Goal: Task Accomplishment & Management: Use online tool/utility

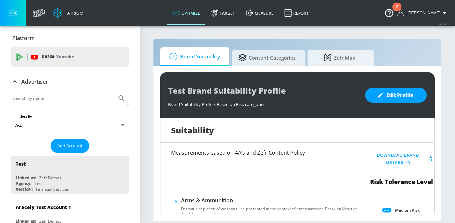
click at [73, 103] on div at bounding box center [70, 98] width 118 height 15
click at [66, 100] on input "Search by name" at bounding box center [63, 98] width 101 height 9
type input "voya"
click at [114, 91] on button "Submit Search" at bounding box center [121, 98] width 15 height 15
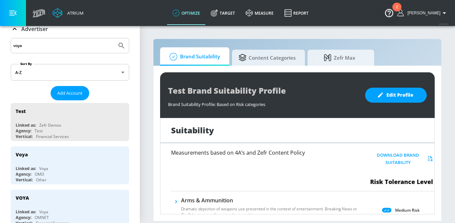
scroll to position [68, 0]
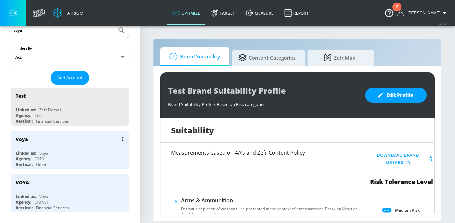
click at [60, 145] on div "Voya" at bounding box center [72, 139] width 112 height 16
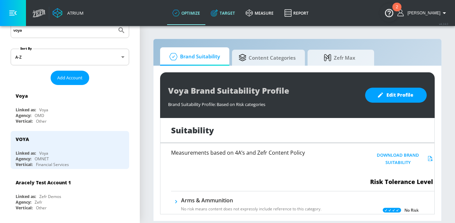
click at [236, 7] on link "Target" at bounding box center [222, 13] width 35 height 24
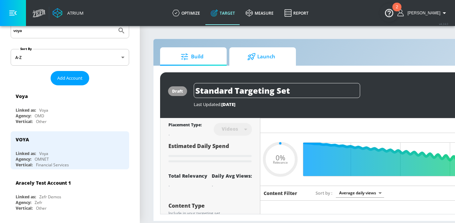
type input "0.05"
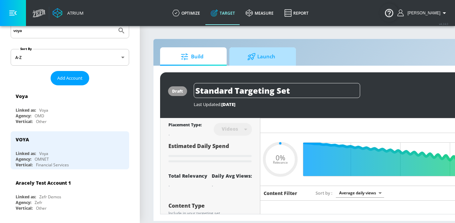
click at [262, 54] on span "Launch" at bounding box center [261, 57] width 51 height 16
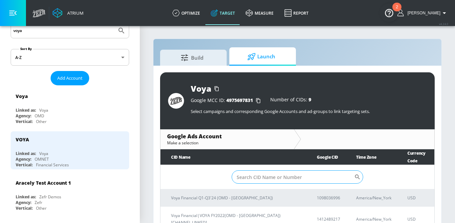
click at [256, 174] on input "Sort By" at bounding box center [293, 176] width 123 height 13
paste input "[PHONE_NUMBER]"
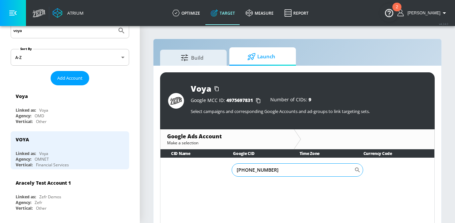
click at [255, 172] on input "[PHONE_NUMBER]" at bounding box center [293, 169] width 123 height 13
click at [246, 170] on input "821-8766252" at bounding box center [293, 169] width 123 height 13
type input "8218766252"
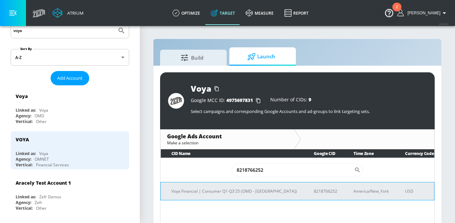
click at [218, 198] on td "Voya Financial | Consumer Q1-Q3'25 (OMD - [GEOGRAPHIC_DATA])" at bounding box center [232, 191] width 143 height 18
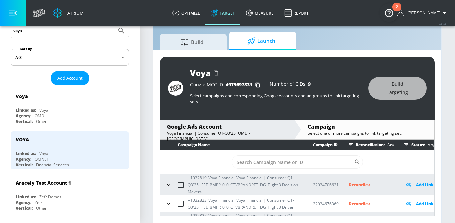
click at [170, 183] on icon "button" at bounding box center [168, 184] width 7 height 7
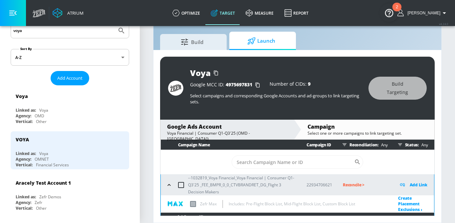
scroll to position [53, 0]
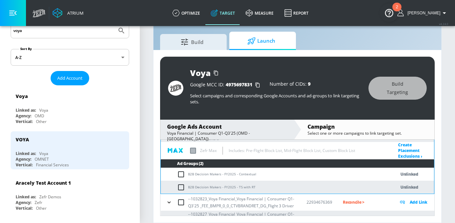
click at [181, 175] on input "checkbox" at bounding box center [182, 174] width 11 height 8
checkbox input "true"
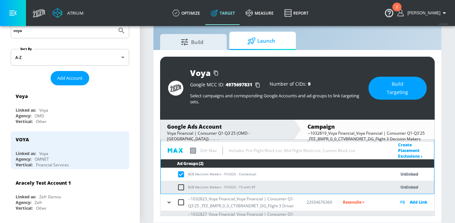
click at [182, 187] on input "checkbox" at bounding box center [182, 187] width 11 height 8
checkbox input "true"
click at [182, 174] on input "checkbox" at bounding box center [182, 174] width 11 height 8
checkbox input "false"
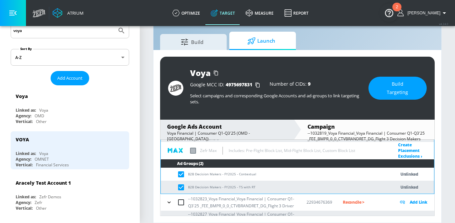
checkbox input "false"
click at [182, 182] on td "B2B Decision Makers - FY2025 - TS with RT" at bounding box center [271, 186] width 221 height 13
click at [182, 187] on input "checkbox" at bounding box center [182, 187] width 11 height 8
checkbox input "false"
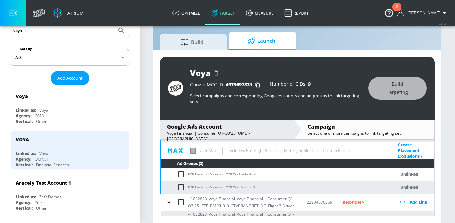
click at [182, 175] on input "checkbox" at bounding box center [182, 174] width 11 height 8
checkbox input "true"
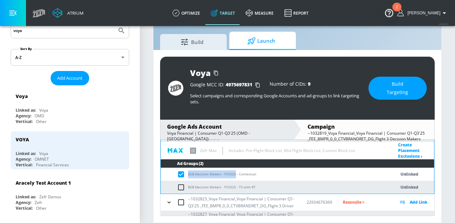
drag, startPoint x: 235, startPoint y: 174, endPoint x: 188, endPoint y: 173, distance: 46.6
click at [188, 173] on td "B2B Decision Makers - FY2025 - Contextual" at bounding box center [271, 173] width 221 height 13
copy td "B2B Decision Makers - FY2025"
click at [390, 90] on span "Build Targeting" at bounding box center [398, 88] width 32 height 16
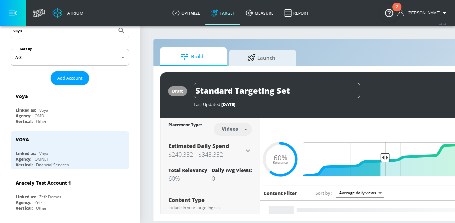
click at [256, 49] on div "Build Launch" at bounding box center [350, 56] width 380 height 18
click at [260, 62] on span "Launch" at bounding box center [261, 57] width 51 height 16
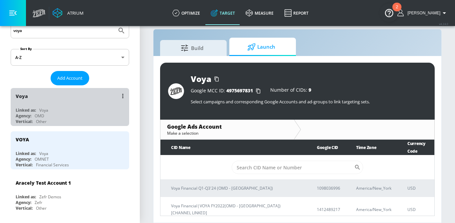
click at [104, 109] on div "Linked as: Voya" at bounding box center [72, 110] width 112 height 6
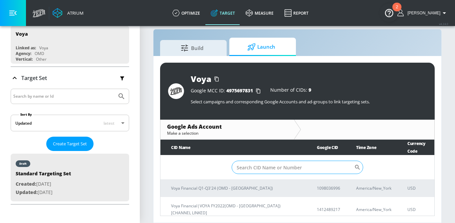
click at [254, 165] on input "Sort By" at bounding box center [293, 166] width 123 height 13
paste input "[PHONE_NUMBER]"
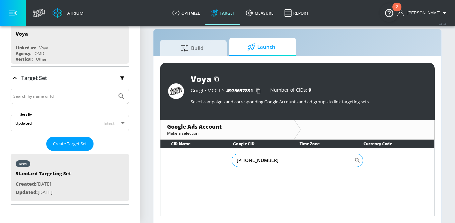
click at [256, 160] on input "[PHONE_NUMBER]" at bounding box center [293, 159] width 123 height 13
click at [246, 161] on input "821-8766252" at bounding box center [293, 159] width 123 height 13
type input "8218766252"
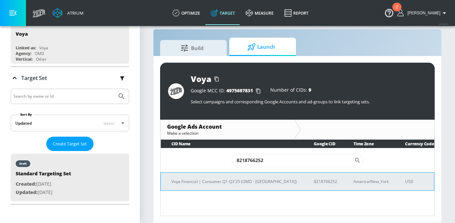
click at [228, 186] on td "Voya Financial | Consumer Q1-Q3'25 (OMD - [GEOGRAPHIC_DATA])" at bounding box center [232, 181] width 143 height 18
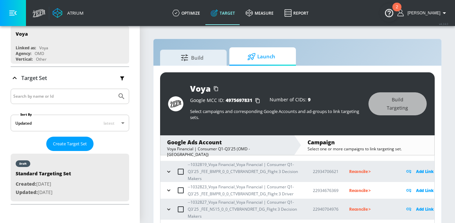
scroll to position [28, 0]
click at [169, 172] on icon "button" at bounding box center [168, 172] width 7 height 7
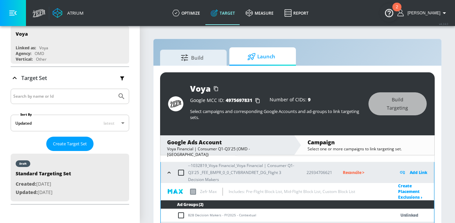
scroll to position [38, 0]
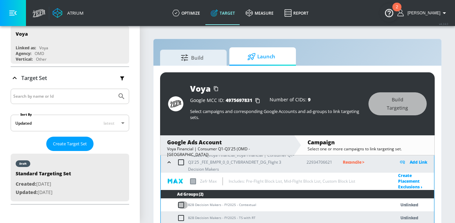
click at [180, 204] on input "checkbox" at bounding box center [182, 205] width 11 height 8
checkbox input "true"
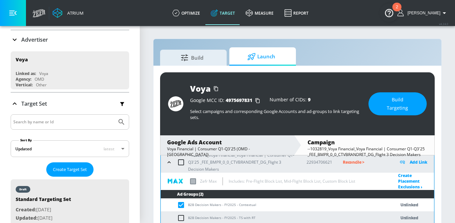
scroll to position [41, 0]
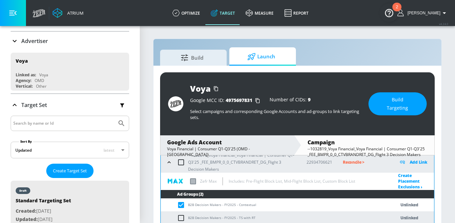
click at [34, 43] on p "Advertiser" at bounding box center [34, 40] width 27 height 7
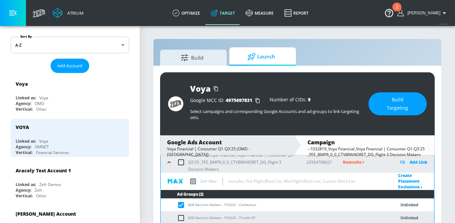
scroll to position [82, 0]
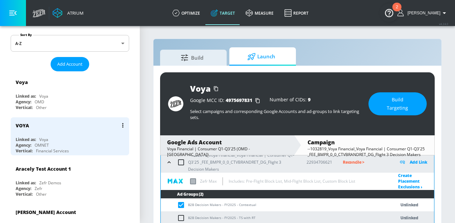
click at [67, 139] on div "Linked as: Voya" at bounding box center [72, 139] width 112 height 6
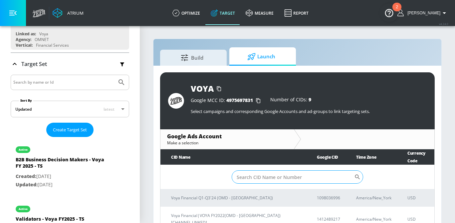
click at [250, 170] on input "Sort By" at bounding box center [293, 176] width 123 height 13
paste input "[PHONE_NUMBER]"
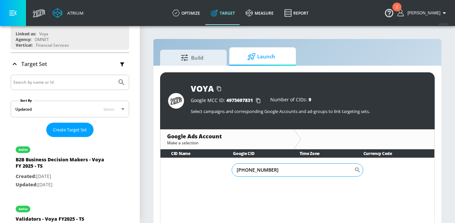
click at [255, 170] on input "[PHONE_NUMBER]" at bounding box center [293, 169] width 123 height 13
click at [246, 171] on input "821-8766252" at bounding box center [293, 169] width 123 height 13
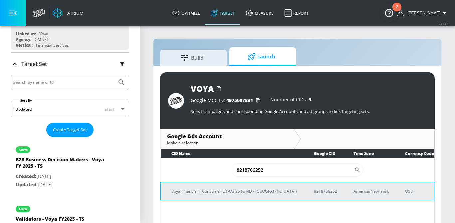
type input "8218766252"
click at [233, 190] on p "Voya Financial | Consumer Q1-Q3'25 (OMD - [GEOGRAPHIC_DATA])" at bounding box center [234, 190] width 126 height 7
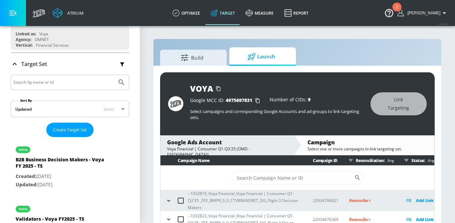
scroll to position [16, 0]
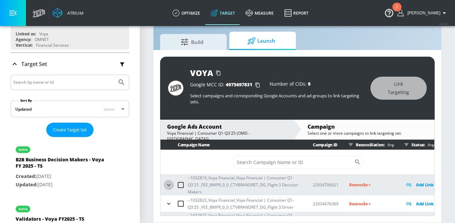
click at [170, 183] on icon "button" at bounding box center [168, 184] width 7 height 7
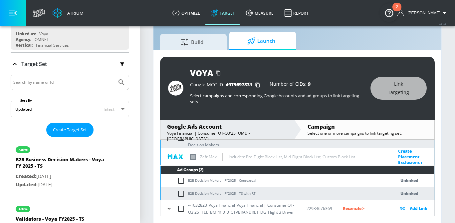
scroll to position [53, 0]
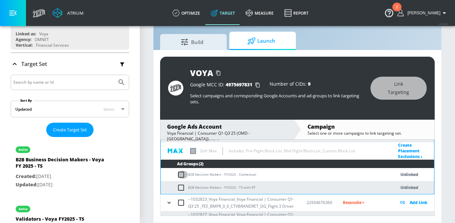
click at [182, 177] on input "checkbox" at bounding box center [182, 174] width 11 height 8
checkbox input "true"
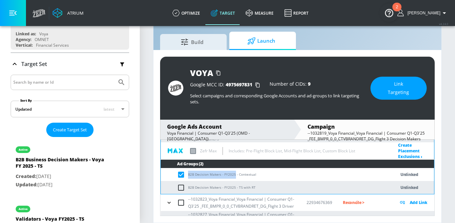
drag, startPoint x: 234, startPoint y: 173, endPoint x: 188, endPoint y: 174, distance: 46.3
click at [188, 174] on td "B2B Decision Makers - FY2025 - Contextual" at bounding box center [271, 174] width 221 height 13
copy td "B2B Decision Makers - FY2025"
click at [407, 83] on span "Link Targeting" at bounding box center [399, 88] width 30 height 16
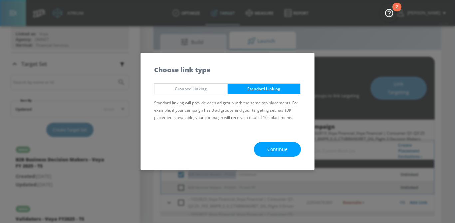
click at [273, 142] on button "Continue" at bounding box center [277, 149] width 47 height 15
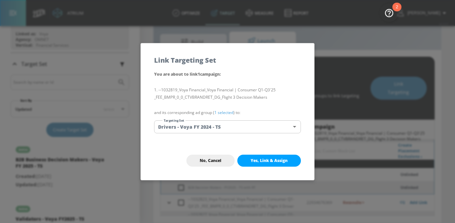
click at [246, 128] on body "Atrium optimize Target measure Report optimize Target measure Report v 4.24.0 […" at bounding box center [227, 103] width 455 height 238
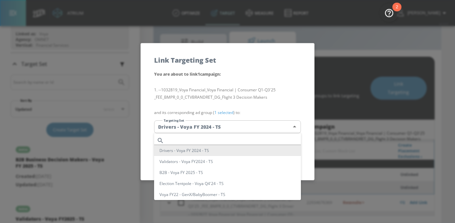
click at [214, 138] on input "text" at bounding box center [234, 140] width 134 height 9
paste input "B2B Decision Makers - FY2025"
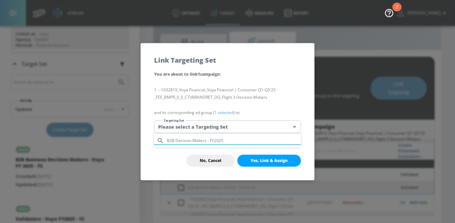
drag, startPoint x: 229, startPoint y: 138, endPoint x: 160, endPoint y: 137, distance: 68.9
click at [160, 137] on div "B2B Decision Makers - FY2025" at bounding box center [227, 140] width 147 height 9
type input "B2B Decision Makers - FY2025"
click at [180, 126] on body "Atrium optimize Target measure Report optimize Target measure Report v 4.24.0 […" at bounding box center [227, 103] width 455 height 238
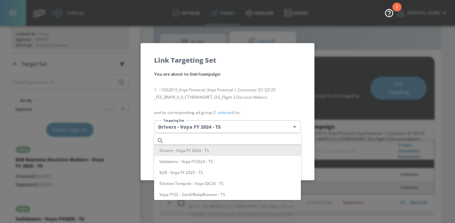
click at [193, 171] on li "B2B - Voya FY 2025 - TS" at bounding box center [227, 172] width 147 height 11
type input "333c94ed-48ff-4985-a22a-fed3d703b30c"
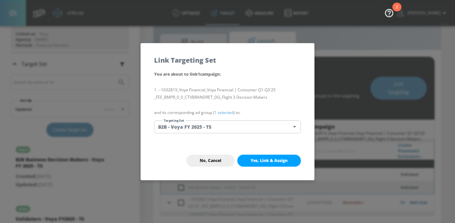
click at [227, 112] on link "1 selected" at bounding box center [223, 113] width 19 height 6
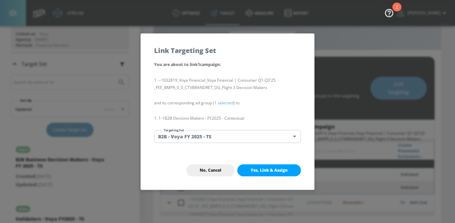
click at [269, 138] on body "Atrium optimize Target measure Report optimize Target measure Report v 4.24.0 […" at bounding box center [227, 103] width 455 height 238
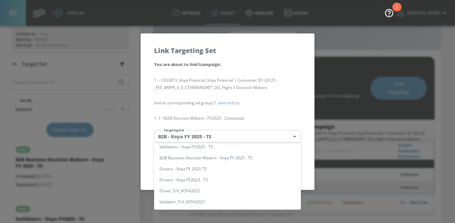
scroll to position [0, 0]
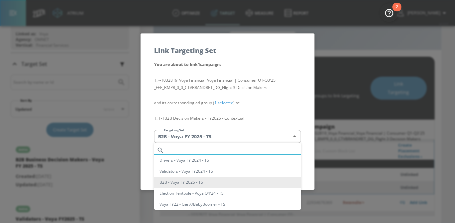
click at [192, 149] on input "text" at bounding box center [234, 149] width 134 height 9
click at [277, 104] on div at bounding box center [227, 111] width 455 height 223
click at [256, 131] on body "Atrium optimize Target measure Report optimize Target measure Report v 4.24.0 […" at bounding box center [227, 103] width 455 height 238
click at [216, 146] on input "text" at bounding box center [234, 149] width 134 height 9
paste input "B2B Decision Makers - FY2025"
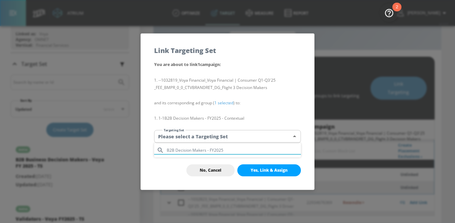
drag, startPoint x: 230, startPoint y: 150, endPoint x: 176, endPoint y: 149, distance: 53.9
click at [176, 149] on input "B2B Decision Makers - FY2025" at bounding box center [234, 149] width 134 height 9
type input "B2B"
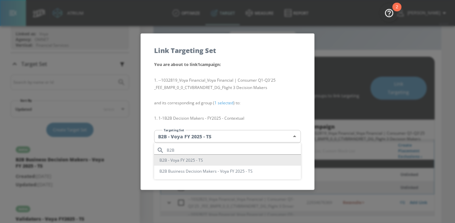
click at [332, 74] on div at bounding box center [227, 111] width 455 height 223
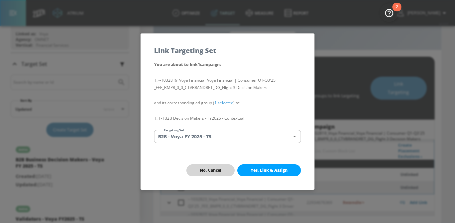
click at [209, 169] on span "No, Cancel" at bounding box center [211, 169] width 22 height 5
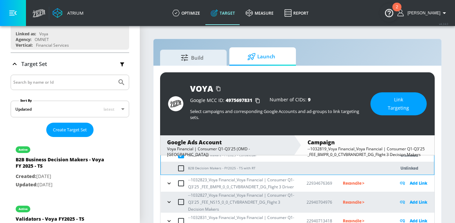
scroll to position [65, 0]
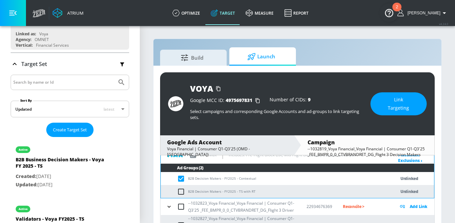
click at [407, 106] on span "Link Targeting" at bounding box center [399, 104] width 30 height 16
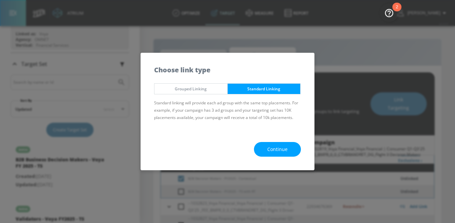
click at [295, 147] on button "Continue" at bounding box center [277, 149] width 47 height 15
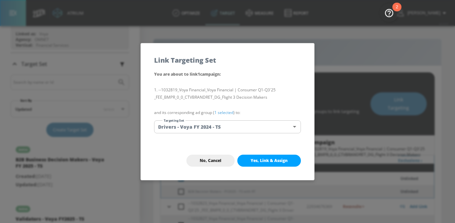
click at [258, 125] on body "Atrium optimize Target measure Report optimize Target measure Report v 4.24.0 […" at bounding box center [227, 119] width 455 height 238
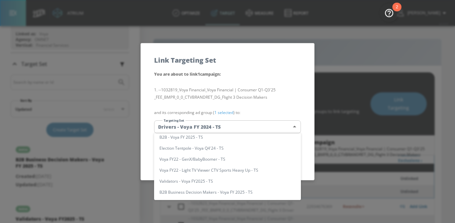
scroll to position [50, 0]
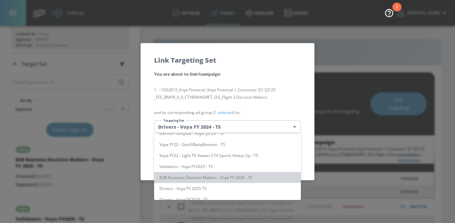
click at [249, 178] on li "B2B Business Decision Makers - Voya FY 2025 - TS" at bounding box center [227, 177] width 147 height 11
type input "c4bbee39-4d77-4889-af2b-91b03f36d9ee"
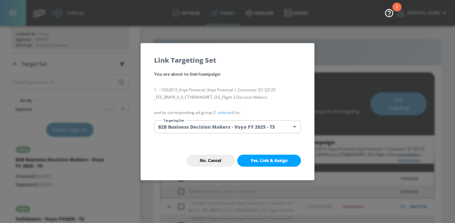
click at [225, 111] on link "1 selected" at bounding box center [223, 113] width 19 height 6
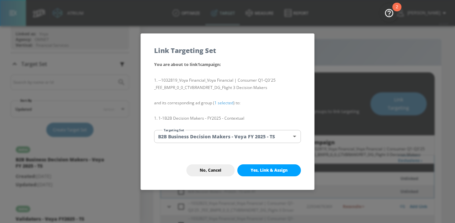
click at [263, 172] on button "Yes, Link & Assign" at bounding box center [269, 170] width 64 height 12
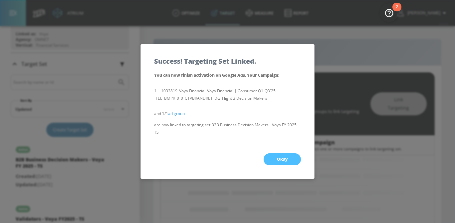
click at [287, 158] on span "Okay" at bounding box center [282, 158] width 11 height 5
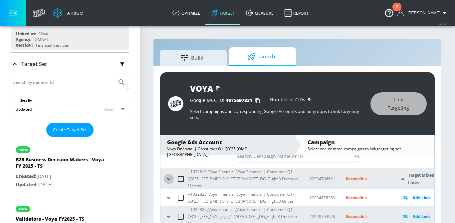
click at [171, 178] on icon "button" at bounding box center [168, 178] width 7 height 7
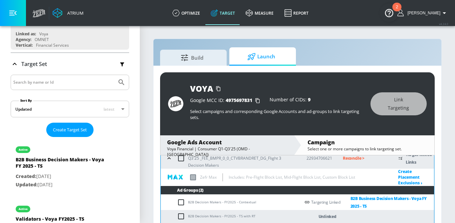
scroll to position [51, 0]
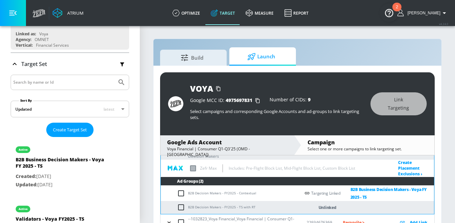
click at [181, 206] on input "checkbox" at bounding box center [182, 207] width 11 height 8
checkbox input "true"
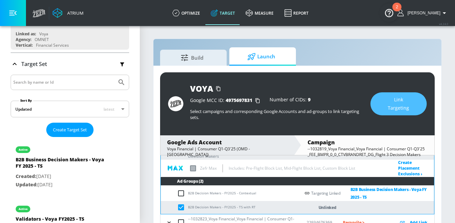
click at [396, 108] on span "Link Targeting" at bounding box center [399, 104] width 30 height 16
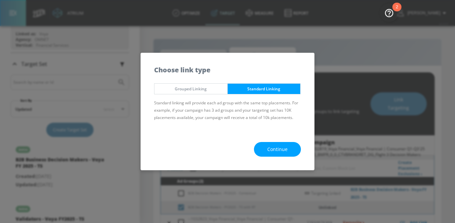
click at [268, 152] on span "Continue" at bounding box center [277, 149] width 20 height 8
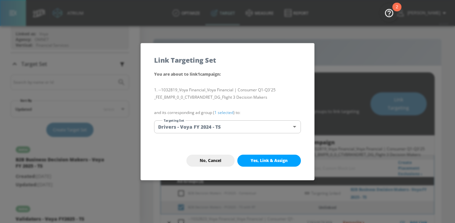
click at [260, 129] on body "Atrium optimize Target measure Report optimize Target measure Report v 4.24.0 […" at bounding box center [227, 119] width 455 height 238
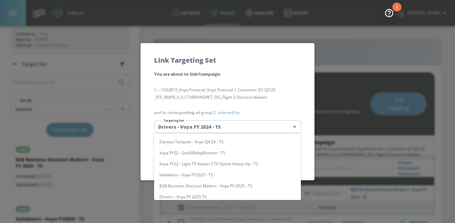
scroll to position [45, 0]
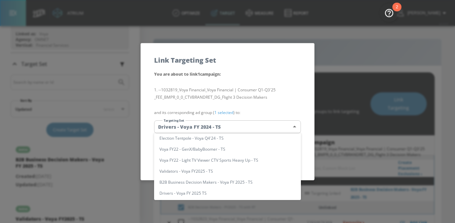
click at [236, 179] on li "B2B Business Decision Makers - Voya FY 2025 - TS" at bounding box center [227, 181] width 147 height 11
type input "c4bbee39-4d77-4889-af2b-91b03f36d9ee"
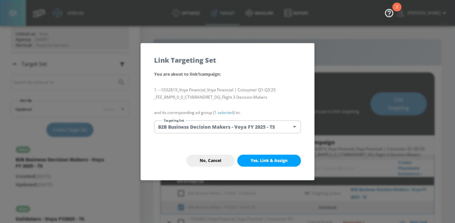
click at [227, 114] on link "1 selected" at bounding box center [223, 113] width 19 height 6
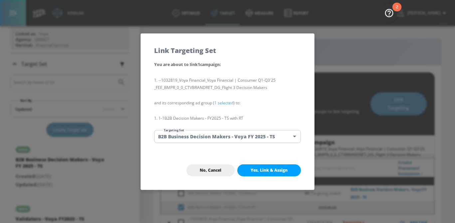
click at [270, 169] on span "Yes, Link & Assign" at bounding box center [269, 169] width 37 height 5
checkbox input "false"
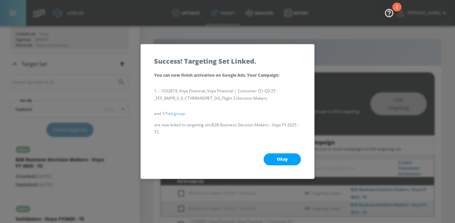
click at [284, 159] on span "Okay" at bounding box center [282, 158] width 11 height 5
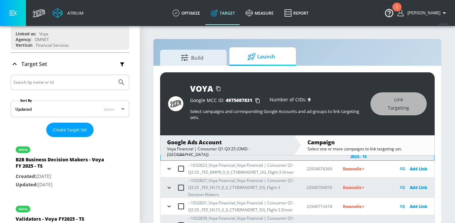
click at [166, 169] on icon "button" at bounding box center [169, 168] width 7 height 7
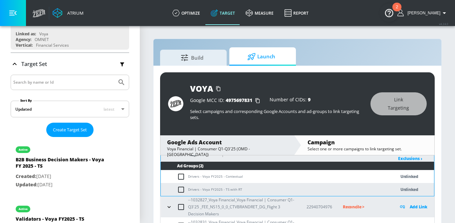
scroll to position [140, 0]
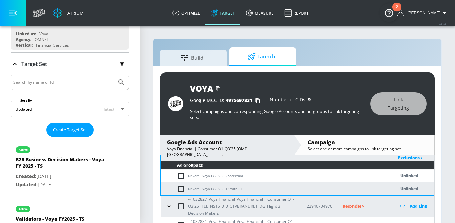
click at [181, 175] on input "checkbox" at bounding box center [182, 176] width 11 height 8
checkbox input "true"
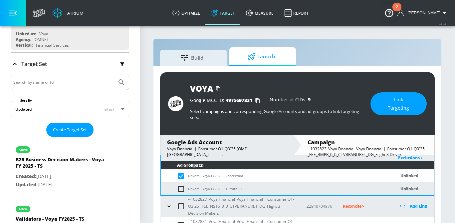
click at [411, 110] on span "Link Targeting" at bounding box center [399, 104] width 30 height 16
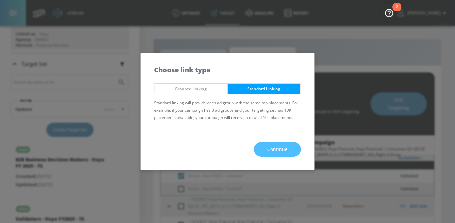
click at [291, 151] on button "Continue" at bounding box center [277, 149] width 47 height 15
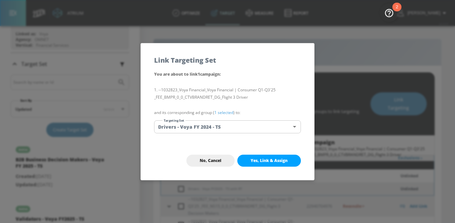
click at [224, 114] on link "1 selected" at bounding box center [223, 113] width 19 height 6
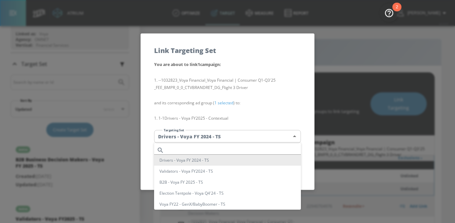
click at [249, 133] on body "Atrium optimize Target measure Report optimize Target measure Report v 4.24.0 […" at bounding box center [227, 119] width 455 height 238
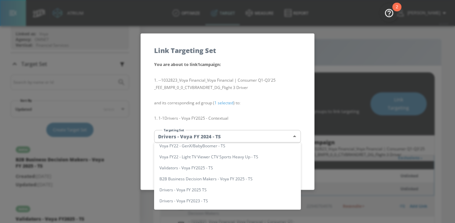
scroll to position [65, 0]
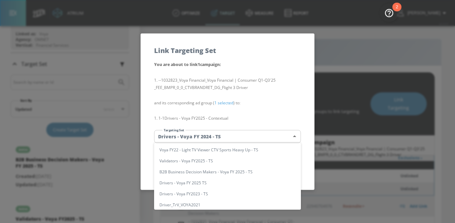
click at [215, 184] on li "Drivers - Voya FY 2025 TS" at bounding box center [227, 182] width 147 height 11
type input "184acc85-7acf-472e-831d-b410850f070d"
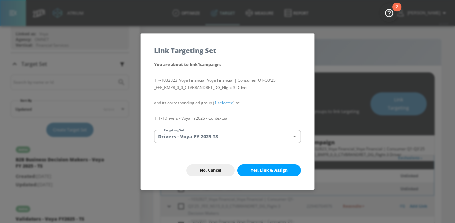
click at [258, 170] on span "Yes, Link & Assign" at bounding box center [269, 169] width 37 height 5
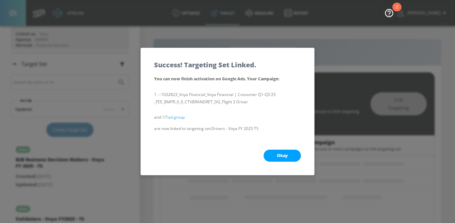
scroll to position [76, 0]
click at [285, 156] on span "Okay" at bounding box center [282, 155] width 11 height 5
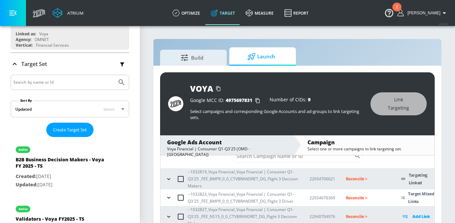
click at [169, 178] on icon "button" at bounding box center [168, 179] width 3 height 2
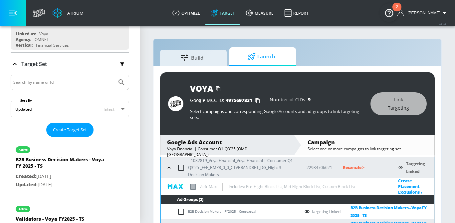
scroll to position [32, 0]
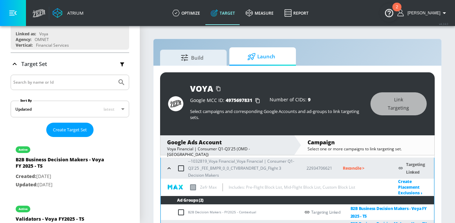
click at [171, 170] on icon "button" at bounding box center [169, 168] width 7 height 7
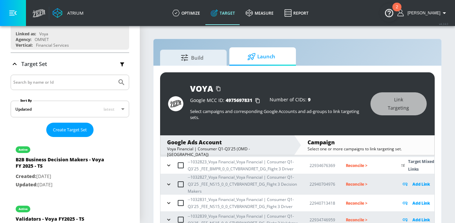
click at [169, 164] on icon "button" at bounding box center [168, 165] width 7 height 7
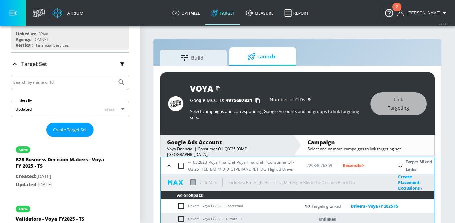
scroll to position [79, 0]
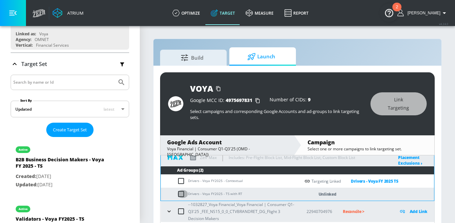
click at [180, 192] on input "checkbox" at bounding box center [182, 194] width 11 height 8
checkbox input "true"
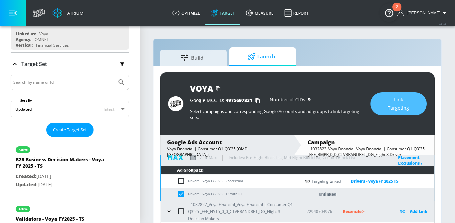
click at [393, 100] on span "Link Targeting" at bounding box center [399, 104] width 30 height 16
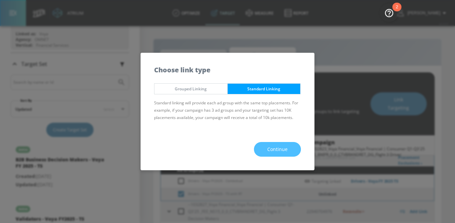
click at [284, 145] on span "Continue" at bounding box center [277, 149] width 20 height 8
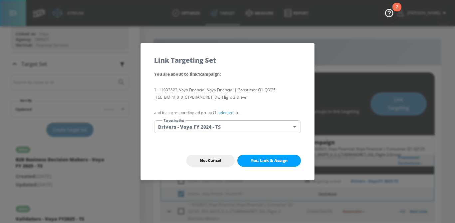
click at [243, 124] on body "Atrium optimize Target measure Report optimize Target measure Report v 4.24.0 […" at bounding box center [227, 119] width 455 height 238
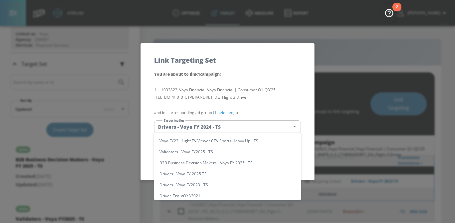
scroll to position [66, 0]
click at [235, 172] on li "Drivers - Voya FY 2025 TS" at bounding box center [227, 172] width 147 height 11
type input "184acc85-7acf-472e-831d-b410850f070d"
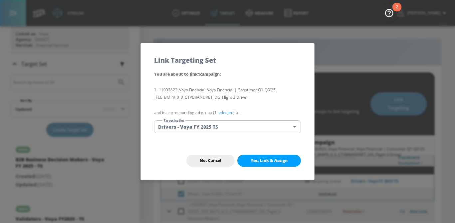
click at [220, 113] on link "1 selected" at bounding box center [223, 113] width 19 height 6
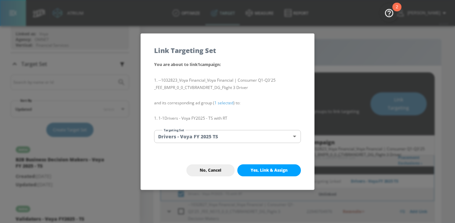
click at [258, 169] on span "Yes, Link & Assign" at bounding box center [269, 169] width 37 height 5
checkbox input "false"
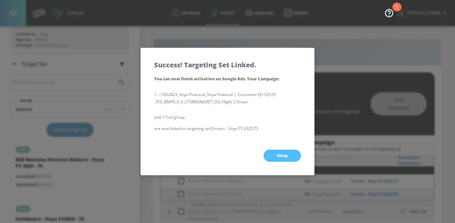
click at [287, 156] on span "Okay" at bounding box center [282, 155] width 11 height 5
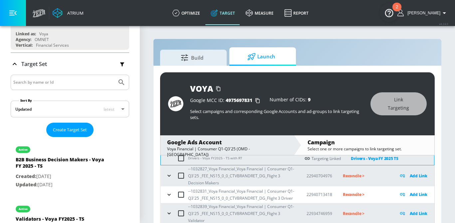
scroll to position [120, 0]
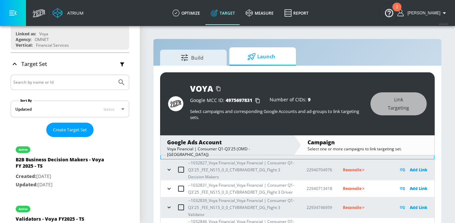
click at [168, 167] on icon "button" at bounding box center [169, 169] width 7 height 7
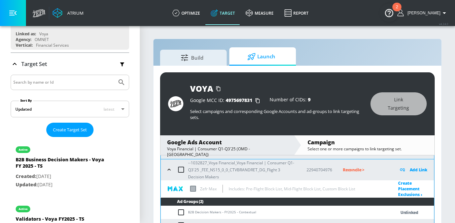
scroll to position [141, 0]
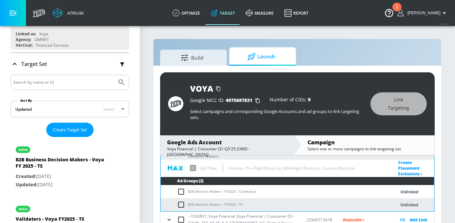
click at [183, 189] on input "checkbox" at bounding box center [182, 191] width 11 height 8
checkbox input "true"
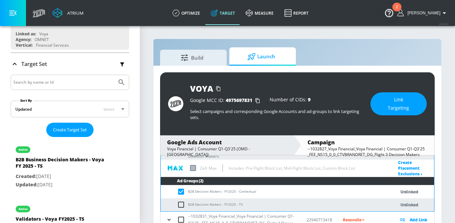
click at [410, 92] on button "Link Targeting" at bounding box center [398, 103] width 56 height 23
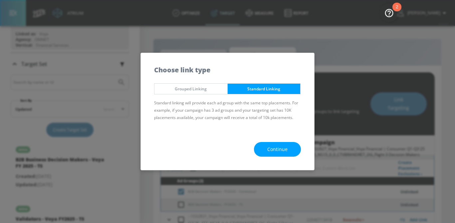
click at [282, 143] on button "Continue" at bounding box center [277, 149] width 47 height 15
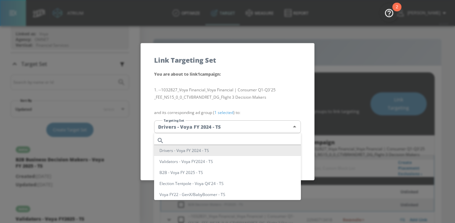
click at [260, 124] on body "Atrium optimize Target measure Report optimize Target measure Report v 4.24.0 […" at bounding box center [227, 119] width 455 height 238
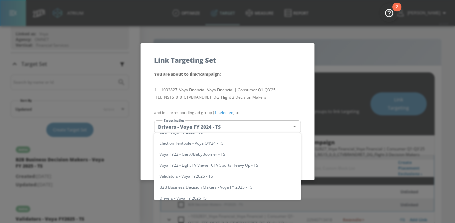
scroll to position [41, 0]
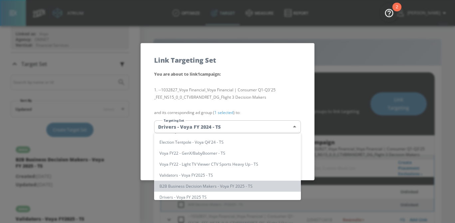
click at [247, 187] on li "B2B Business Decision Makers - Voya FY 2025 - TS" at bounding box center [227, 185] width 147 height 11
type input "c4bbee39-4d77-4889-af2b-91b03f36d9ee"
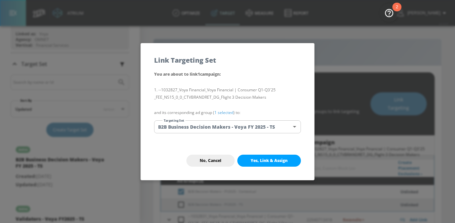
click at [228, 111] on link "1 selected" at bounding box center [223, 113] width 19 height 6
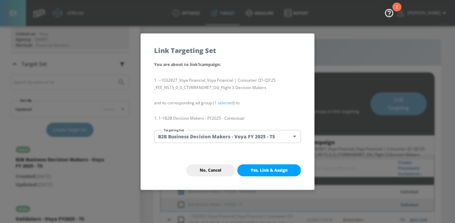
click at [263, 171] on span "Yes, Link & Assign" at bounding box center [269, 169] width 37 height 5
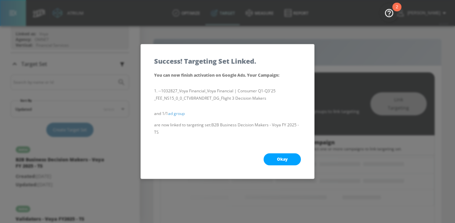
scroll to position [76, 0]
click at [287, 161] on span "Okay" at bounding box center [282, 158] width 11 height 5
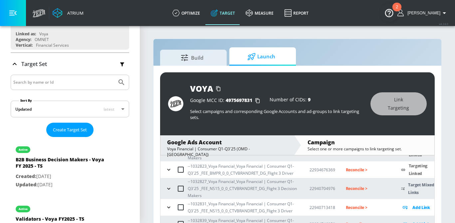
click at [165, 192] on button "button" at bounding box center [169, 188] width 10 height 10
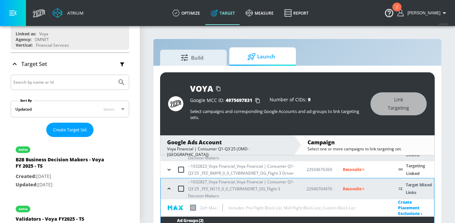
scroll to position [91, 0]
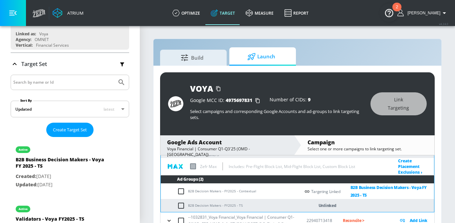
click at [179, 207] on input "checkbox" at bounding box center [182, 205] width 11 height 8
checkbox input "true"
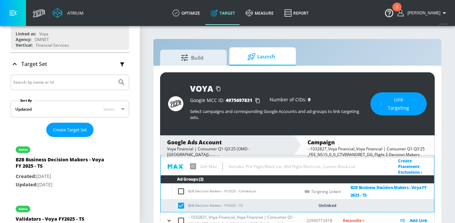
click at [390, 112] on button "Link Targeting" at bounding box center [398, 103] width 56 height 23
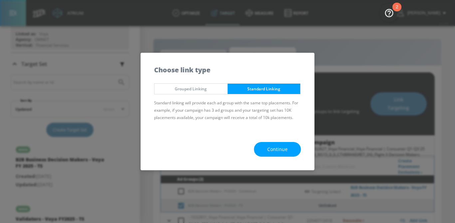
click at [283, 150] on span "Continue" at bounding box center [277, 149] width 20 height 8
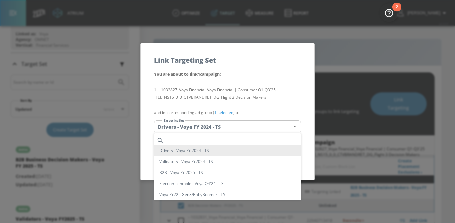
click at [237, 120] on body "Atrium optimize Target measure Report optimize Target measure Report v 4.24.0 […" at bounding box center [227, 119] width 455 height 238
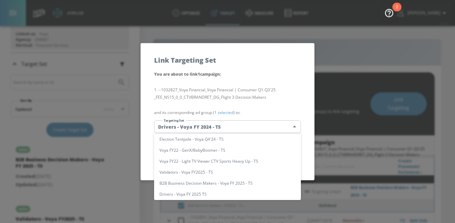
scroll to position [45, 0]
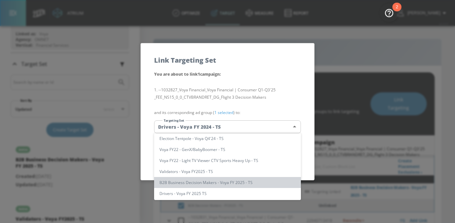
click at [236, 181] on li "B2B Business Decision Makers - Voya FY 2025 - TS" at bounding box center [227, 182] width 147 height 11
type input "c4bbee39-4d77-4889-af2b-91b03f36d9ee"
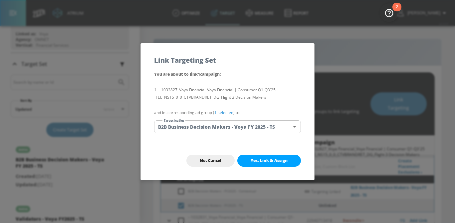
click at [227, 114] on link "1 selected" at bounding box center [223, 113] width 19 height 6
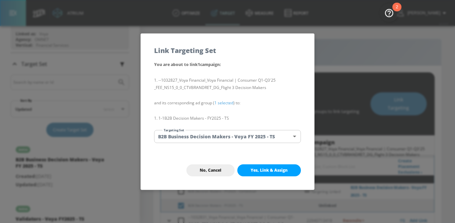
click at [269, 169] on span "Yes, Link & Assign" at bounding box center [269, 169] width 37 height 5
checkbox input "false"
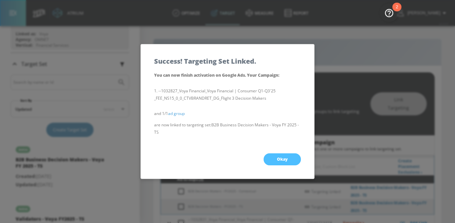
click at [286, 159] on span "Okay" at bounding box center [282, 158] width 11 height 5
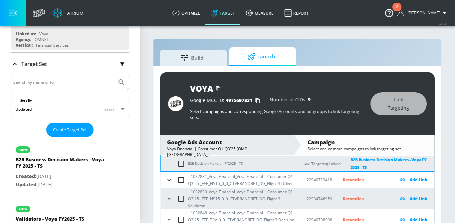
click at [169, 179] on icon "button" at bounding box center [169, 179] width 7 height 7
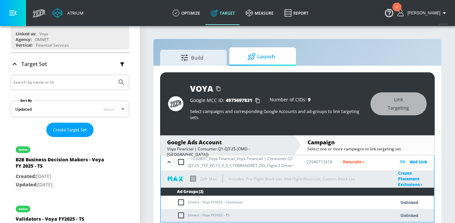
scroll to position [155, 0]
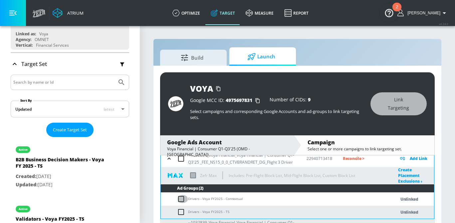
click at [179, 201] on input "checkbox" at bounding box center [182, 199] width 11 height 8
checkbox input "true"
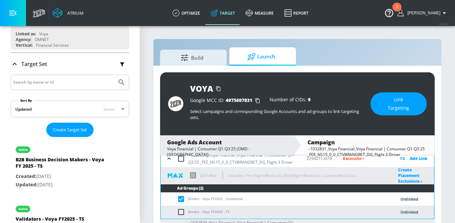
click at [408, 103] on span "Link Targeting" at bounding box center [399, 104] width 30 height 16
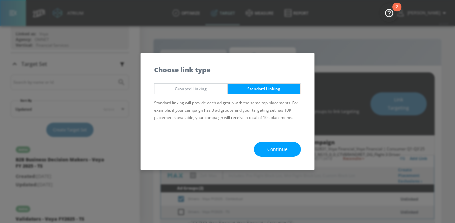
click at [264, 148] on button "Continue" at bounding box center [277, 149] width 47 height 15
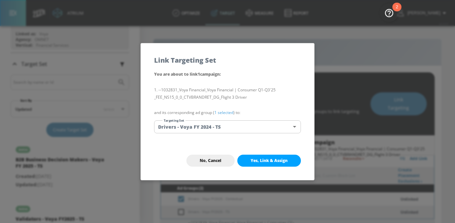
click at [242, 130] on body "Atrium optimize Target measure Report optimize Target measure Report v 4.24.0 […" at bounding box center [227, 119] width 455 height 238
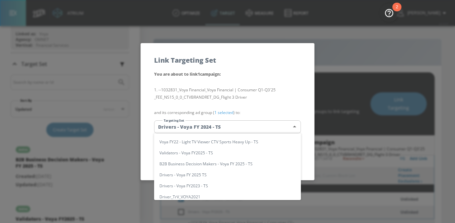
scroll to position [64, 0]
click at [221, 174] on li "Drivers - Voya FY 2025 TS" at bounding box center [227, 173] width 147 height 11
type input "184acc85-7acf-472e-831d-b410850f070d"
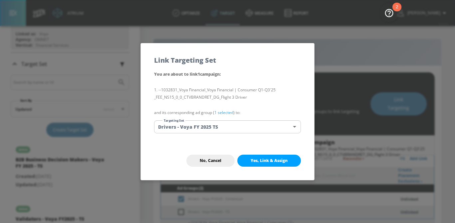
click at [225, 113] on link "1 selected" at bounding box center [223, 113] width 19 height 6
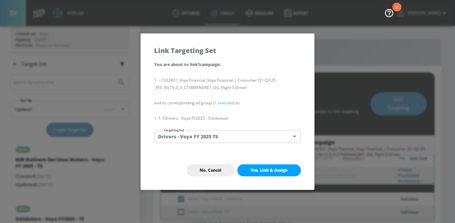
click at [256, 172] on span "Yes, Link & Assign" at bounding box center [269, 169] width 37 height 5
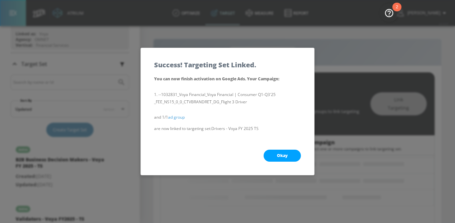
scroll to position [76, 0]
click at [284, 158] on button "Okay" at bounding box center [282, 155] width 37 height 12
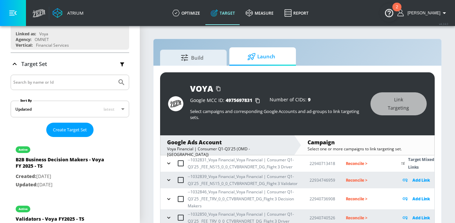
scroll to position [79, 0]
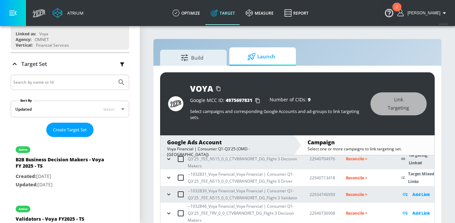
click at [169, 179] on icon "button" at bounding box center [168, 177] width 7 height 7
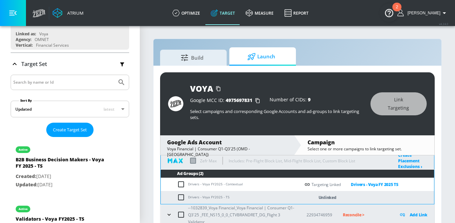
scroll to position [118, 0]
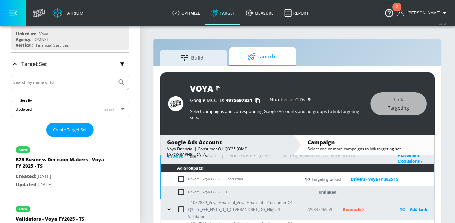
click at [181, 191] on input "checkbox" at bounding box center [182, 192] width 11 height 8
checkbox input "true"
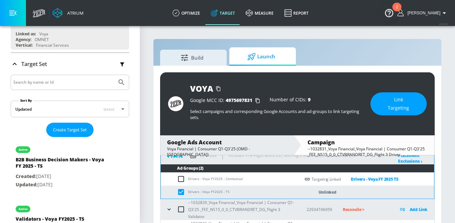
click at [383, 107] on button "Link Targeting" at bounding box center [398, 103] width 56 height 23
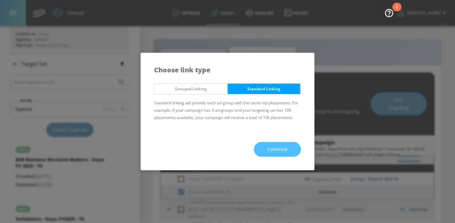
click at [290, 143] on button "Continue" at bounding box center [277, 149] width 47 height 15
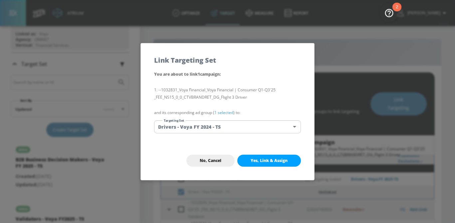
click at [256, 123] on body "Atrium optimize Target measure Report optimize Target measure Report v 4.24.0 […" at bounding box center [227, 119] width 455 height 238
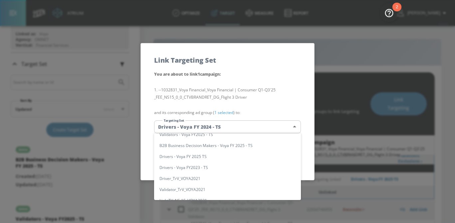
scroll to position [82, 0]
click at [240, 153] on li "Drivers - Voya FY 2025 TS" at bounding box center [227, 155] width 147 height 11
type input "184acc85-7acf-472e-831d-b410850f070d"
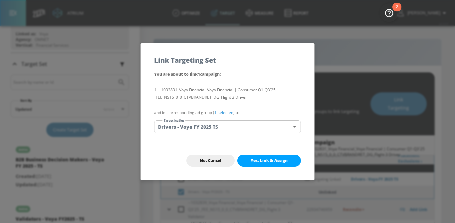
click at [227, 114] on link "1 selected" at bounding box center [223, 113] width 19 height 6
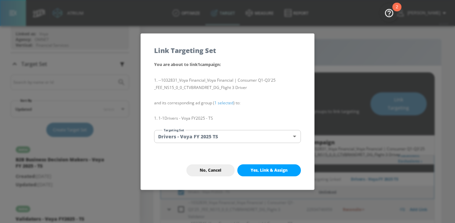
click at [265, 168] on span "Yes, Link & Assign" at bounding box center [269, 169] width 37 height 5
checkbox input "false"
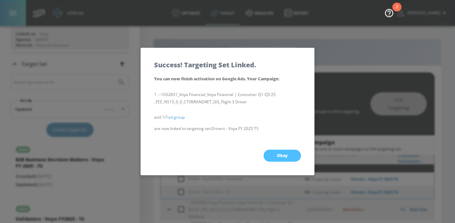
click at [289, 154] on button "Okay" at bounding box center [282, 155] width 37 height 12
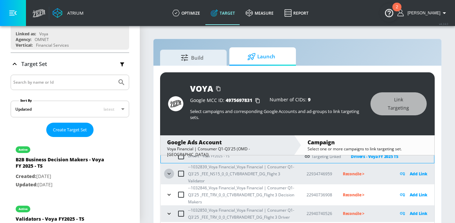
click at [170, 175] on icon "button" at bounding box center [169, 173] width 7 height 7
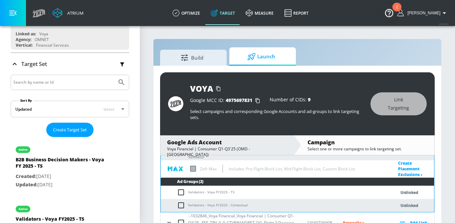
scroll to position [187, 0]
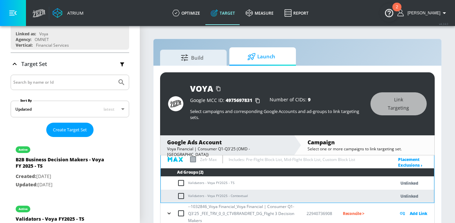
click at [180, 184] on input "checkbox" at bounding box center [182, 183] width 11 height 8
checkbox input "true"
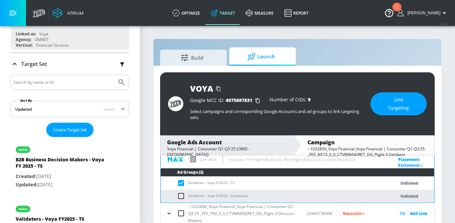
click at [394, 107] on span "Link Targeting" at bounding box center [399, 104] width 30 height 16
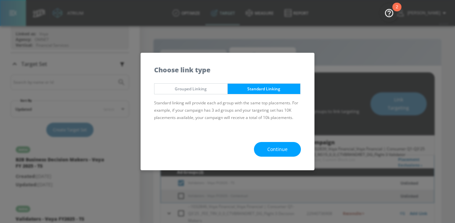
click at [289, 148] on button "Continue" at bounding box center [277, 149] width 47 height 15
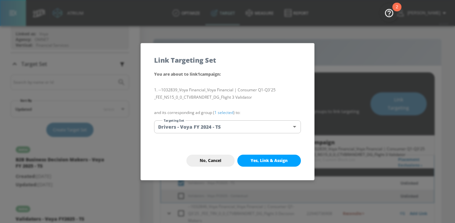
click at [245, 126] on body "Atrium optimize Target measure Report optimize Target measure Report v 4.24.0 […" at bounding box center [227, 119] width 455 height 238
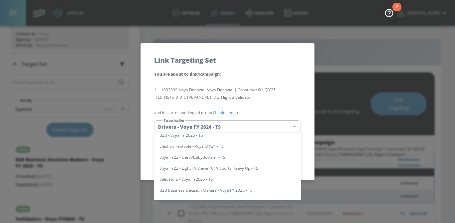
scroll to position [41, 0]
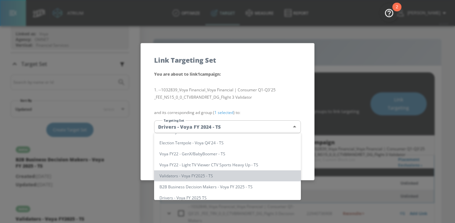
click at [222, 177] on li "Validators - Voya FY2025 - TS" at bounding box center [227, 175] width 147 height 11
type input "da3d87eb-5234-4702-a4a5-c16ad2ec1302"
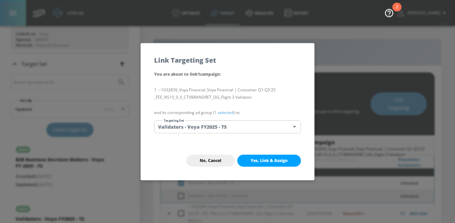
click at [224, 109] on p "and its corresponding ad group ( 1 selected ) to:" at bounding box center [227, 112] width 147 height 7
click at [225, 112] on link "1 selected" at bounding box center [223, 113] width 19 height 6
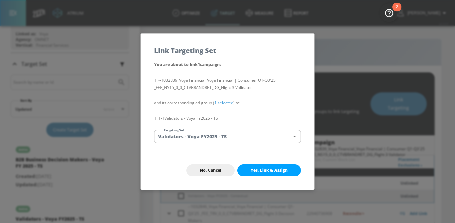
click at [243, 166] on button "Yes, Link & Assign" at bounding box center [269, 170] width 64 height 12
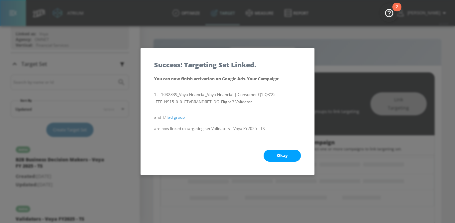
click at [281, 154] on span "Okay" at bounding box center [282, 155] width 11 height 5
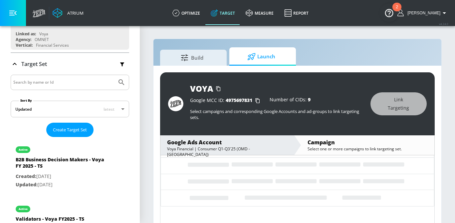
scroll to position [105, 0]
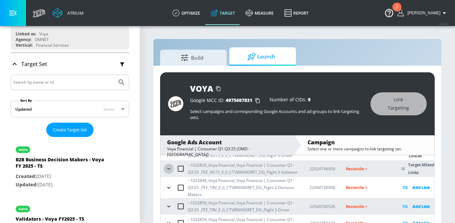
click at [170, 168] on icon "button" at bounding box center [168, 168] width 7 height 7
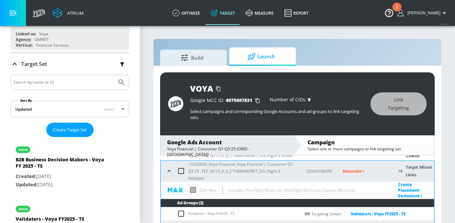
scroll to position [127, 0]
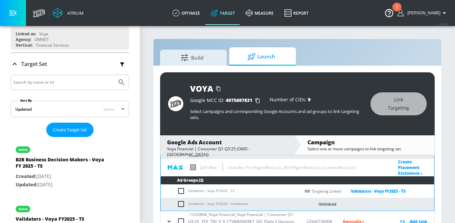
click at [182, 206] on input "checkbox" at bounding box center [182, 204] width 11 height 8
checkbox input "true"
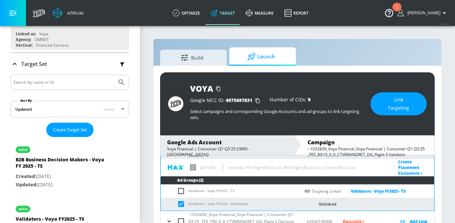
click at [385, 108] on span "Link Targeting" at bounding box center [399, 104] width 30 height 16
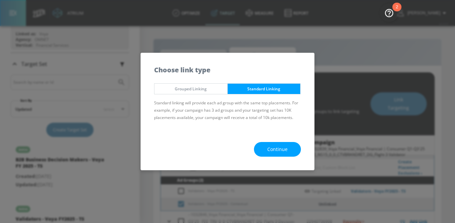
click at [299, 141] on div "Continue" at bounding box center [227, 149] width 173 height 42
click at [289, 146] on button "Continue" at bounding box center [277, 149] width 47 height 15
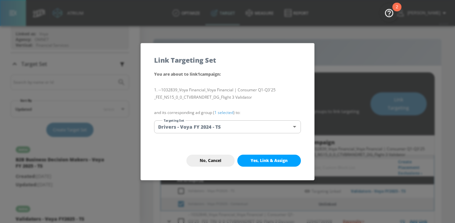
click at [252, 124] on body "Atrium optimize Target measure Report optimize Target measure Report v 4.24.0 […" at bounding box center [227, 119] width 455 height 238
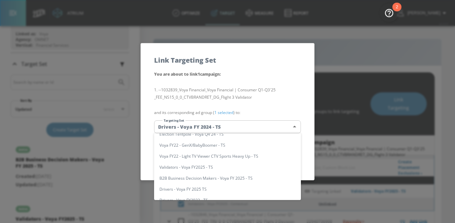
scroll to position [56, 0]
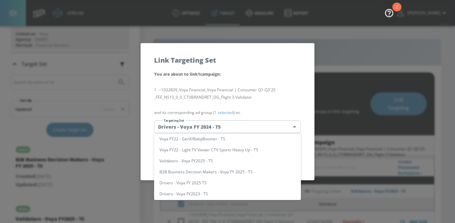
click at [220, 161] on li "Validators - Voya FY2025 - TS" at bounding box center [227, 160] width 147 height 11
type input "da3d87eb-5234-4702-a4a5-c16ad2ec1302"
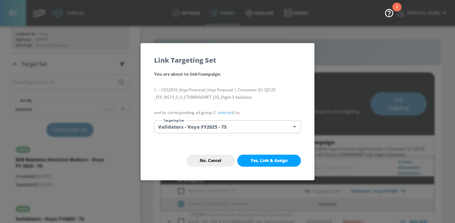
click at [227, 113] on link "1 selected" at bounding box center [223, 113] width 19 height 6
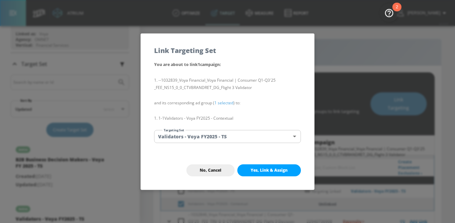
click at [261, 166] on button "Yes, Link & Assign" at bounding box center [269, 170] width 64 height 12
checkbox input "false"
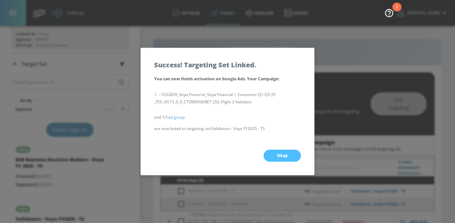
click at [283, 156] on span "Okay" at bounding box center [282, 155] width 11 height 5
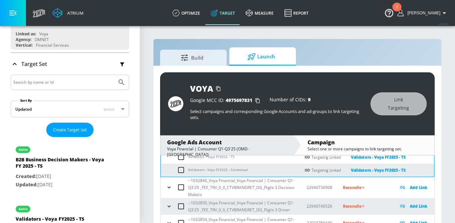
click at [168, 183] on button "button" at bounding box center [169, 187] width 10 height 10
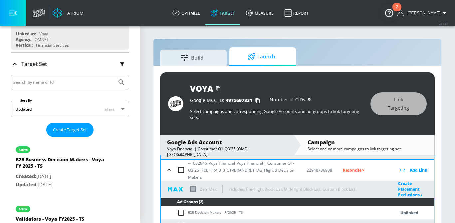
scroll to position [200, 0]
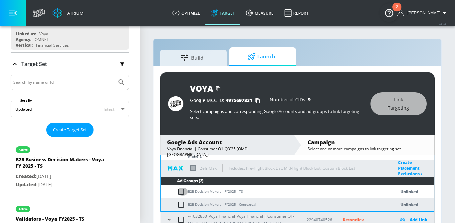
click at [184, 191] on input "checkbox" at bounding box center [182, 191] width 11 height 8
checkbox input "true"
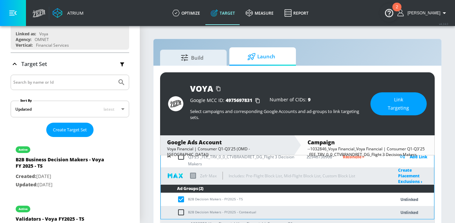
scroll to position [192, 0]
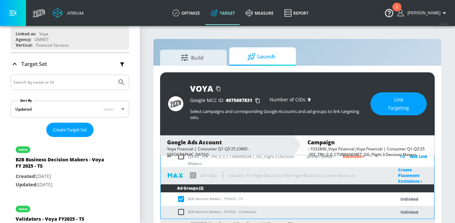
click at [391, 106] on span "Link Targeting" at bounding box center [399, 104] width 30 height 16
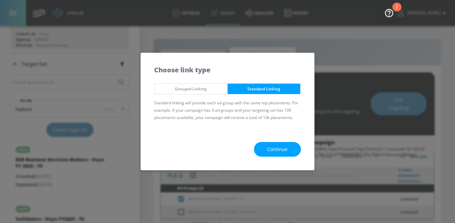
click at [286, 144] on button "Continue" at bounding box center [277, 149] width 47 height 15
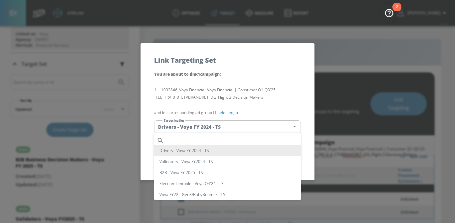
click at [235, 124] on body "Atrium optimize Target measure Report optimize Target measure Report v 4.24.0 […" at bounding box center [227, 119] width 455 height 238
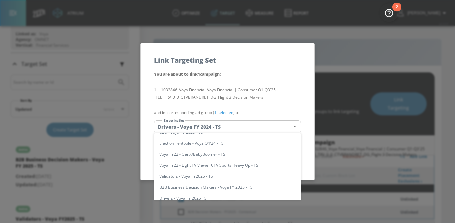
scroll to position [42, 0]
click at [225, 185] on li "B2B Business Decision Makers - Voya FY 2025 - TS" at bounding box center [227, 185] width 147 height 11
type input "c4bbee39-4d77-4889-af2b-91b03f36d9ee"
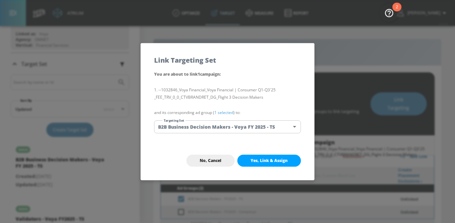
click at [219, 112] on link "1 selected" at bounding box center [223, 113] width 19 height 6
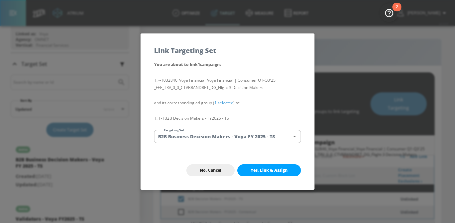
click at [255, 173] on button "Yes, Link & Assign" at bounding box center [269, 170] width 64 height 12
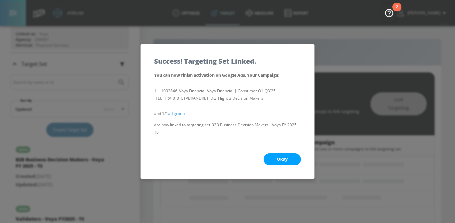
click at [283, 160] on span "Okay" at bounding box center [282, 158] width 11 height 5
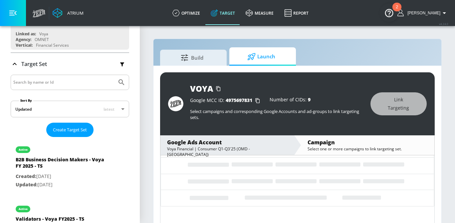
scroll to position [105, 0]
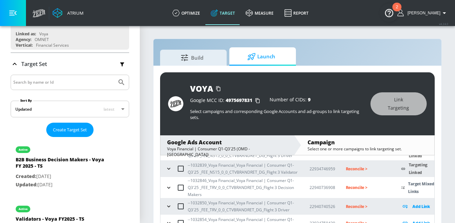
click at [165, 189] on icon "button" at bounding box center [168, 187] width 7 height 7
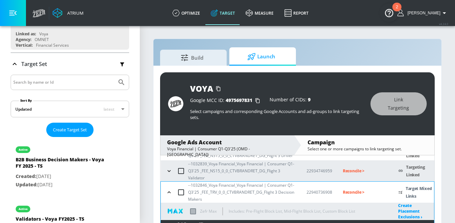
scroll to position [142, 0]
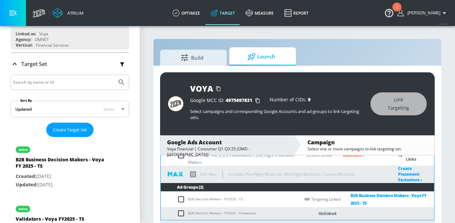
click at [182, 212] on input "checkbox" at bounding box center [182, 213] width 11 height 8
checkbox input "true"
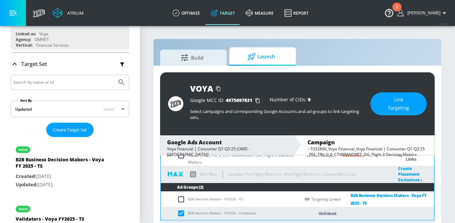
click at [392, 108] on span "Link Targeting" at bounding box center [399, 104] width 30 height 16
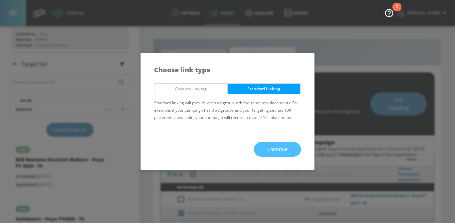
click at [283, 149] on span "Continue" at bounding box center [277, 149] width 20 height 8
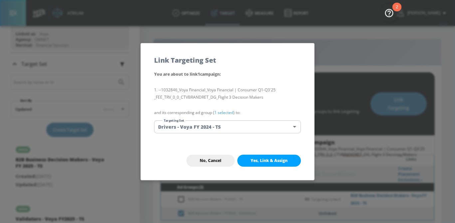
click at [248, 128] on body "Atrium optimize Target measure Report optimize Target measure Report v 4.24.0 […" at bounding box center [227, 119] width 455 height 238
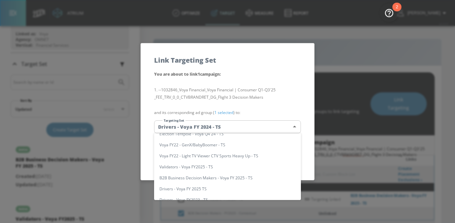
scroll to position [55, 0]
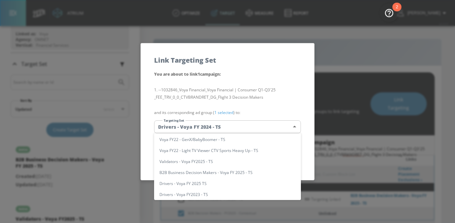
click at [228, 172] on li "B2B Business Decision Makers - Voya FY 2025 - TS" at bounding box center [227, 172] width 147 height 11
type input "c4bbee39-4d77-4889-af2b-91b03f36d9ee"
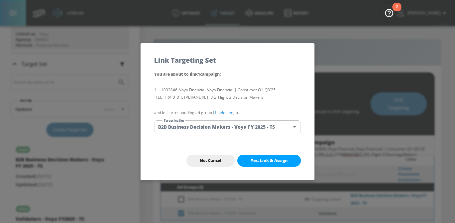
click at [225, 112] on link "1 selected" at bounding box center [223, 113] width 19 height 6
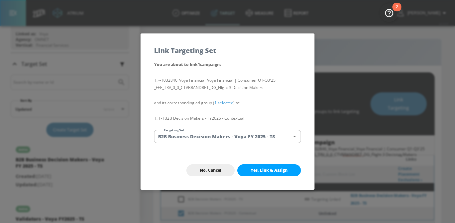
click at [272, 172] on span "Yes, Link & Assign" at bounding box center [269, 169] width 37 height 5
checkbox input "false"
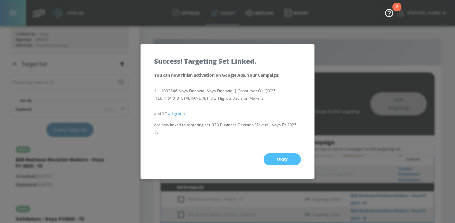
click at [282, 159] on span "Okay" at bounding box center [282, 158] width 11 height 5
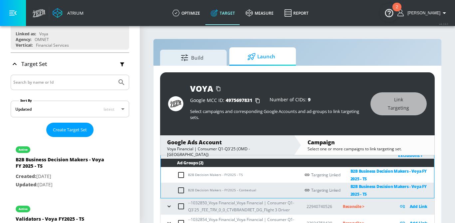
click at [167, 205] on icon "button" at bounding box center [169, 206] width 7 height 7
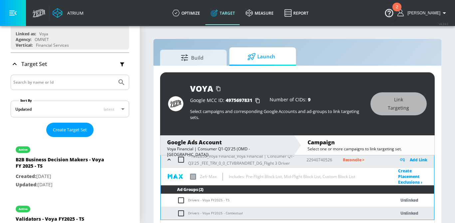
scroll to position [216, 0]
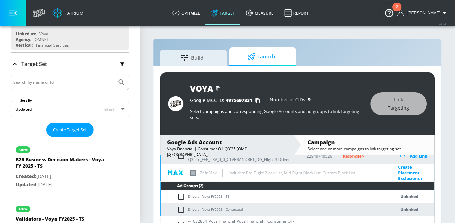
click at [182, 197] on input "checkbox" at bounding box center [182, 196] width 11 height 8
checkbox input "true"
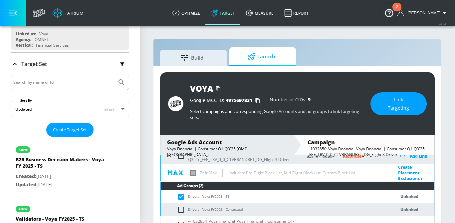
click at [405, 101] on span "Link Targeting" at bounding box center [399, 104] width 30 height 16
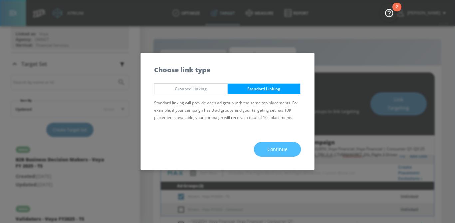
click at [270, 150] on span "Continue" at bounding box center [277, 149] width 20 height 8
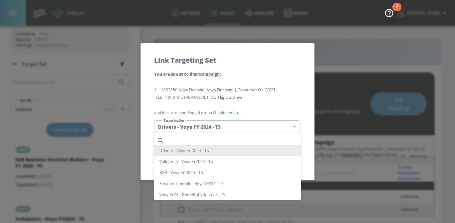
click at [251, 125] on body "Atrium optimize Target measure Report optimize Target measure Report v 4.24.0 […" at bounding box center [227, 119] width 455 height 238
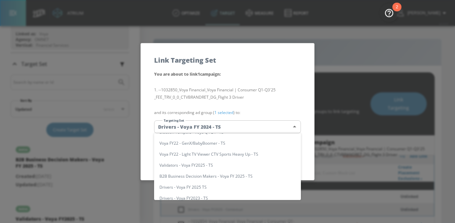
scroll to position [52, 0]
click at [231, 187] on li "Drivers - Voya FY 2025 TS" at bounding box center [227, 185] width 147 height 11
type input "184acc85-7acf-472e-831d-b410850f070d"
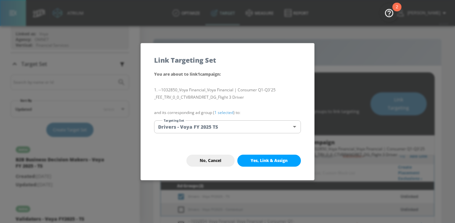
click at [224, 112] on link "1 selected" at bounding box center [223, 113] width 19 height 6
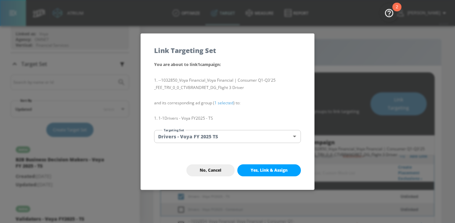
click at [266, 170] on span "Yes, Link & Assign" at bounding box center [269, 169] width 37 height 5
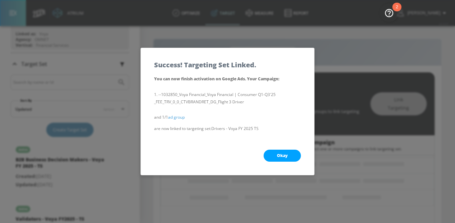
scroll to position [76, 0]
click at [288, 155] on button "Okay" at bounding box center [282, 155] width 37 height 12
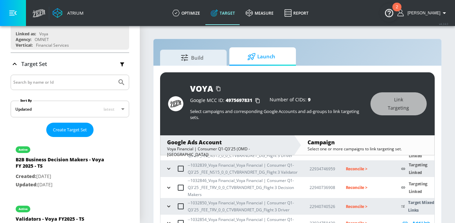
scroll to position [16, 0]
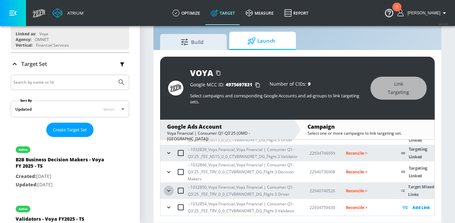
click at [168, 189] on icon "button" at bounding box center [168, 190] width 7 height 7
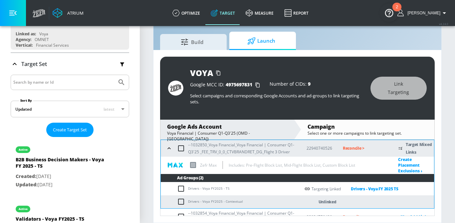
scroll to position [154, 0]
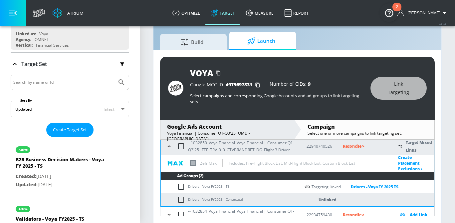
click at [183, 198] on input "checkbox" at bounding box center [182, 199] width 11 height 8
checkbox input "true"
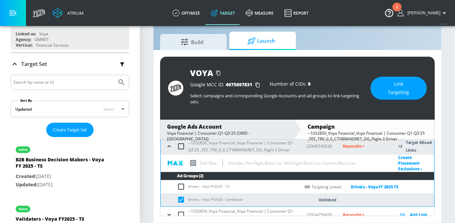
click at [392, 98] on button "Link Targeting" at bounding box center [398, 88] width 56 height 23
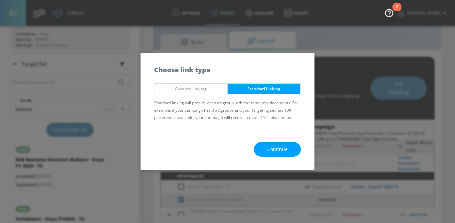
click at [272, 149] on span "Continue" at bounding box center [277, 149] width 20 height 8
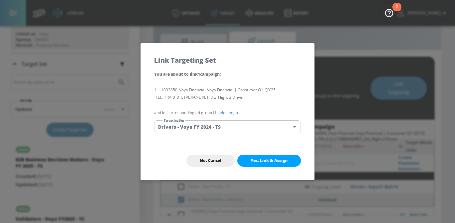
click at [251, 126] on body "Atrium optimize Target measure Report optimize Target measure Report v 4.24.0 […" at bounding box center [227, 103] width 455 height 238
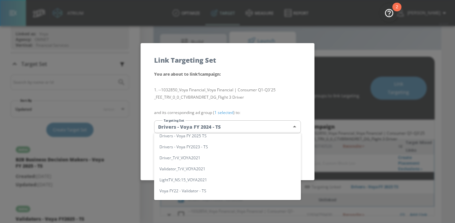
scroll to position [103, 0]
click at [232, 137] on li "Drivers - Voya FY 2025 TS" at bounding box center [227, 135] width 147 height 11
type input "184acc85-7acf-472e-831d-b410850f070d"
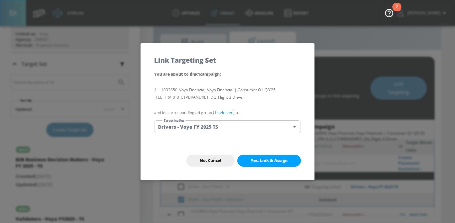
click at [227, 111] on link "1 selected" at bounding box center [223, 113] width 19 height 6
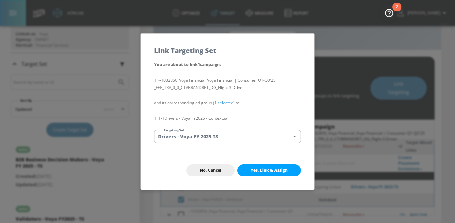
click at [267, 168] on span "Yes, Link & Assign" at bounding box center [269, 169] width 37 height 5
checkbox input "false"
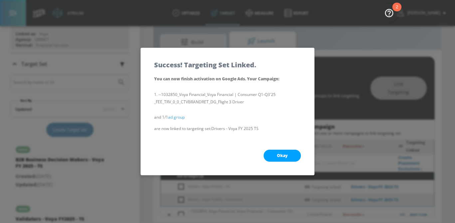
click at [289, 158] on button "Okay" at bounding box center [282, 155] width 37 height 12
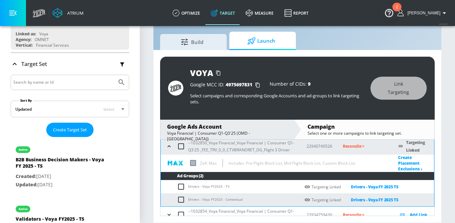
scroll to position [161, 0]
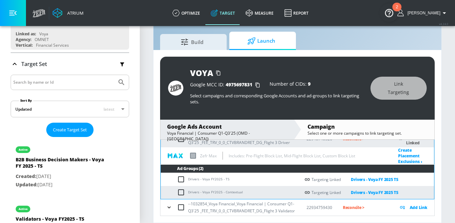
click at [168, 207] on icon "button" at bounding box center [169, 207] width 7 height 7
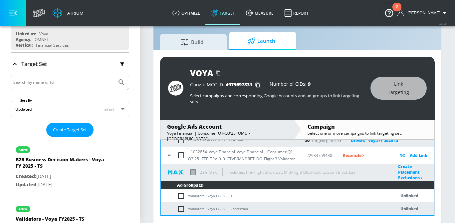
click at [183, 196] on input "checkbox" at bounding box center [182, 196] width 11 height 8
checkbox input "true"
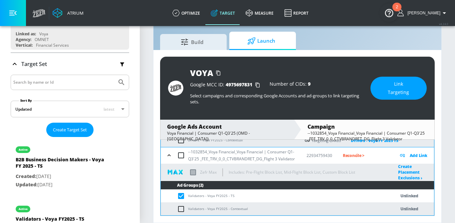
click at [424, 90] on button "Link Targeting" at bounding box center [398, 88] width 56 height 23
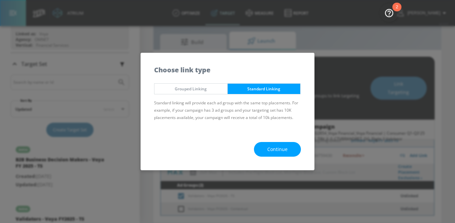
click at [294, 142] on button "Continue" at bounding box center [277, 149] width 47 height 15
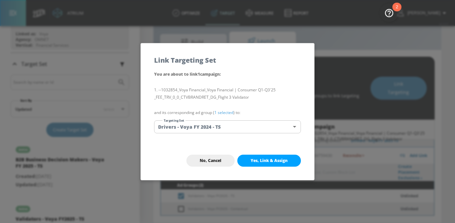
click at [266, 127] on body "Atrium optimize Target measure Report optimize Target measure Report v 4.24.0 […" at bounding box center [227, 103] width 455 height 238
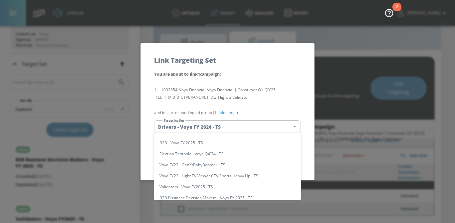
scroll to position [31, 0]
click at [233, 187] on li "Validators - Voya FY2025 - TS" at bounding box center [227, 185] width 147 height 11
type input "da3d87eb-5234-4702-a4a5-c16ad2ec1302"
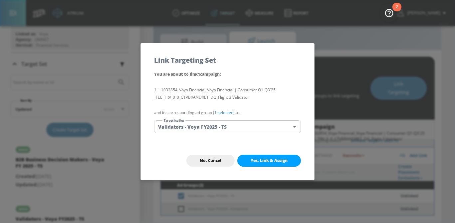
click at [226, 111] on link "1 selected" at bounding box center [223, 113] width 19 height 6
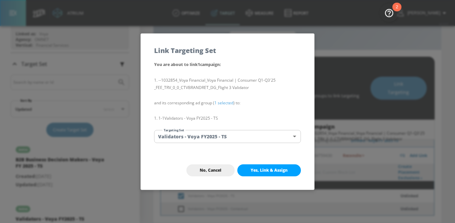
click at [260, 170] on span "Yes, Link & Assign" at bounding box center [269, 169] width 37 height 5
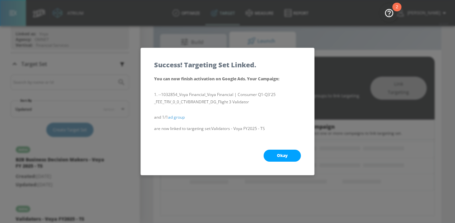
scroll to position [76, 0]
click at [286, 159] on button "Okay" at bounding box center [282, 155] width 37 height 12
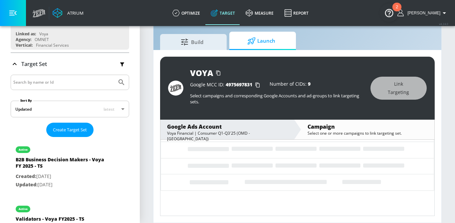
scroll to position [105, 0]
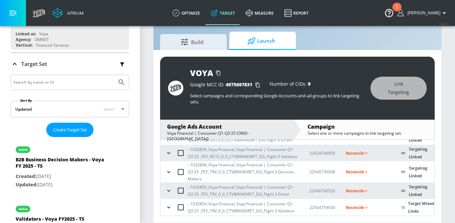
click at [166, 208] on icon "button" at bounding box center [168, 207] width 7 height 7
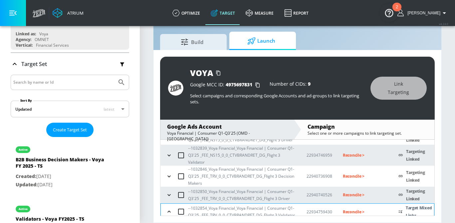
scroll to position [161, 0]
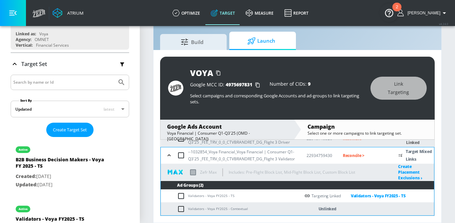
click at [181, 209] on input "checkbox" at bounding box center [182, 209] width 11 height 8
checkbox input "true"
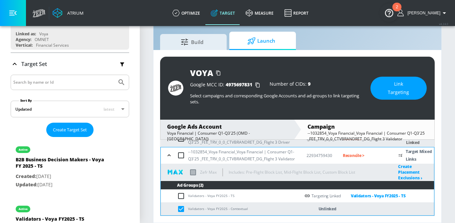
click at [413, 87] on span "Link Targeting" at bounding box center [399, 88] width 30 height 16
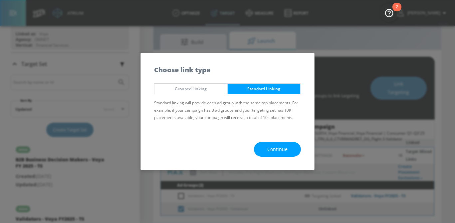
click at [279, 149] on span "Continue" at bounding box center [277, 149] width 20 height 8
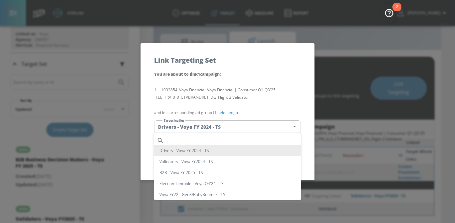
click at [244, 122] on body "Atrium optimize Target measure Report optimize Target measure Report v 4.24.0 […" at bounding box center [227, 103] width 455 height 238
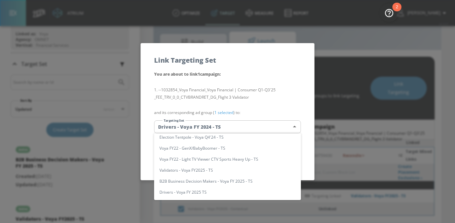
scroll to position [47, 0]
click at [220, 172] on li "Validators - Voya FY2025 - TS" at bounding box center [227, 169] width 147 height 11
type input "da3d87eb-5234-4702-a4a5-c16ad2ec1302"
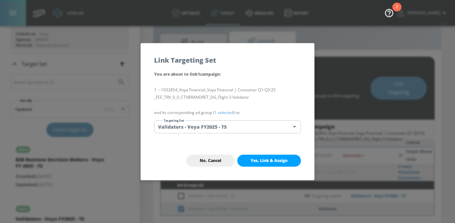
click at [223, 114] on link "1 selected" at bounding box center [223, 113] width 19 height 6
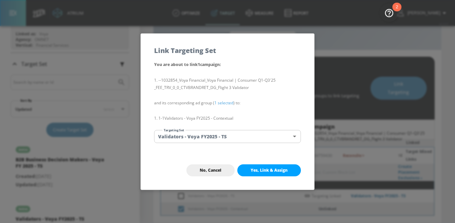
click at [263, 173] on button "Yes, Link & Assign" at bounding box center [269, 170] width 64 height 12
checkbox input "false"
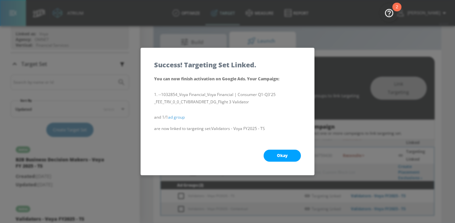
click at [285, 159] on button "Okay" at bounding box center [282, 155] width 37 height 12
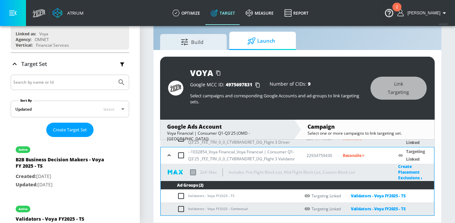
click at [172, 157] on icon "button" at bounding box center [169, 155] width 7 height 7
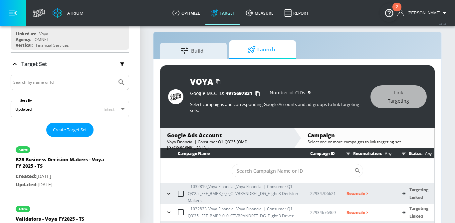
scroll to position [31, 0]
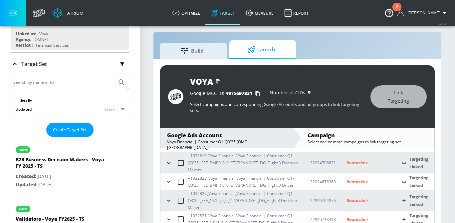
click at [360, 160] on p "Reconcile >" at bounding box center [368, 163] width 45 height 8
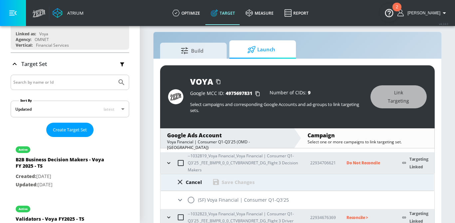
click at [187, 198] on input "radio" at bounding box center [191, 200] width 14 height 14
radio input "true"
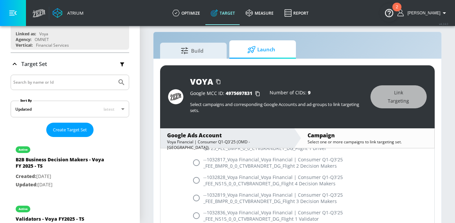
scroll to position [166, 0]
click at [198, 199] on input "radio" at bounding box center [196, 197] width 14 height 14
radio input "true"
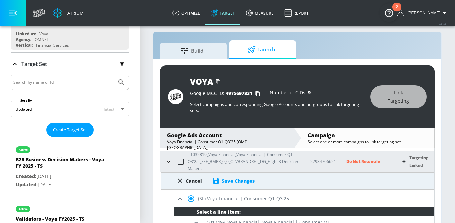
scroll to position [32, 0]
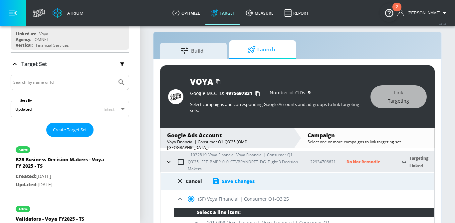
click at [231, 180] on div "Save Changes" at bounding box center [238, 181] width 33 height 6
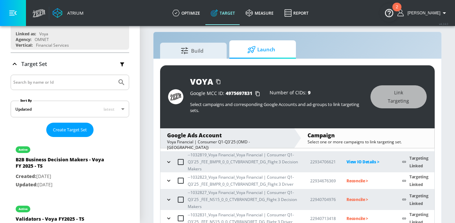
click at [357, 182] on p "Reconcile >" at bounding box center [368, 181] width 45 height 8
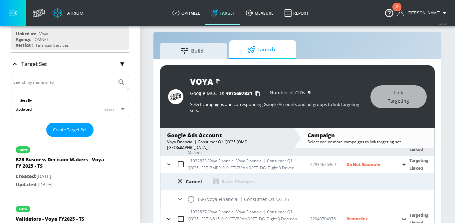
scroll to position [49, 0]
click at [187, 199] on input "radio" at bounding box center [191, 198] width 14 height 14
radio input "true"
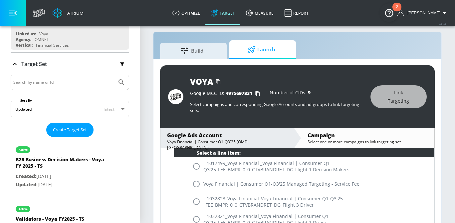
scroll to position [118, 0]
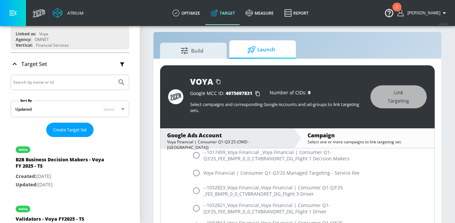
click at [194, 191] on input "radio" at bounding box center [196, 190] width 14 height 14
radio input "true"
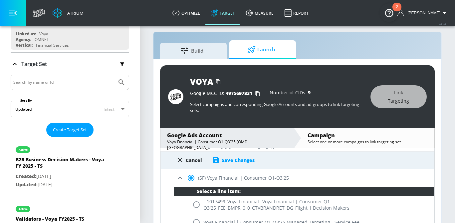
scroll to position [64, 0]
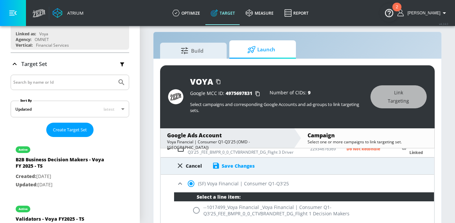
click at [235, 166] on div "Save Changes" at bounding box center [238, 165] width 33 height 6
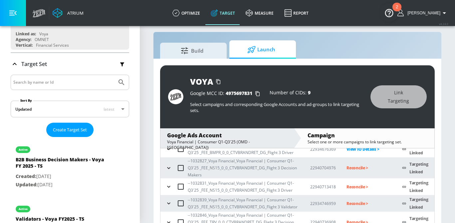
scroll to position [64, 0]
click at [364, 168] on p "Reconcile >" at bounding box center [368, 167] width 45 height 8
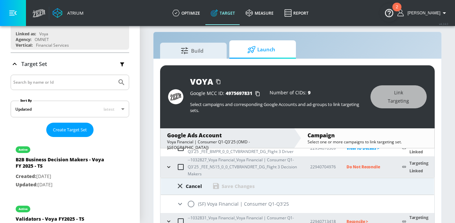
click at [193, 204] on input "radio" at bounding box center [191, 204] width 14 height 14
radio input "true"
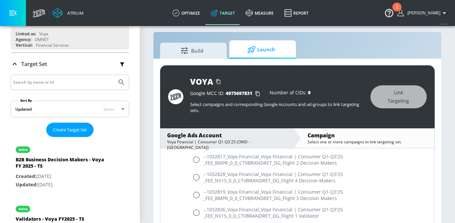
scroll to position [208, 0]
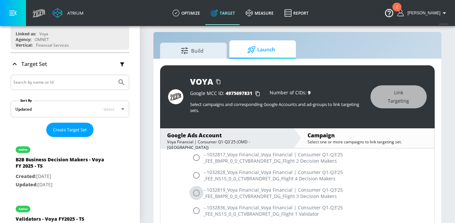
click at [196, 190] on input "radio" at bounding box center [196, 193] width 14 height 14
radio input "true"
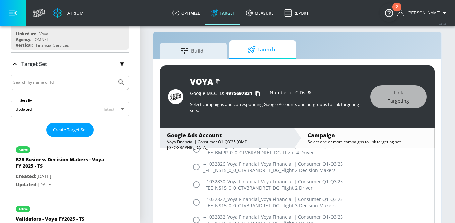
scroll to position [341, 0]
click at [195, 201] on input "radio" at bounding box center [196, 201] width 14 height 14
radio input "true"
radio input "false"
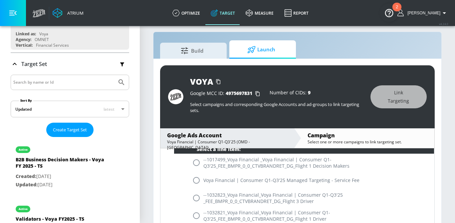
scroll to position [48, 0]
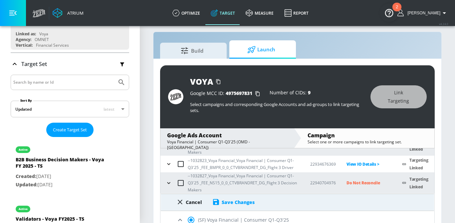
click at [224, 200] on div "Save Changes" at bounding box center [238, 202] width 33 height 6
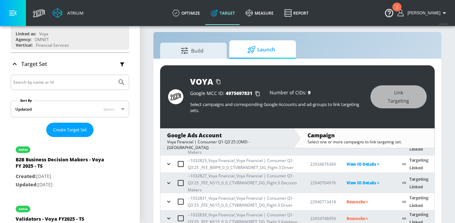
click at [359, 201] on p "Reconcile >" at bounding box center [368, 202] width 45 height 8
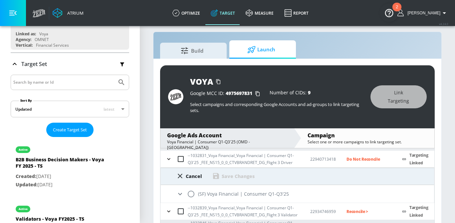
scroll to position [95, 0]
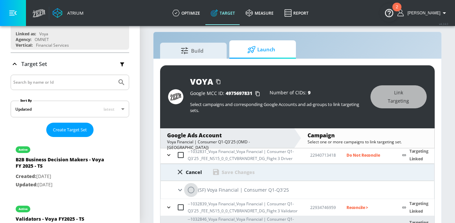
click at [192, 192] on input "radio" at bounding box center [191, 190] width 14 height 14
radio input "true"
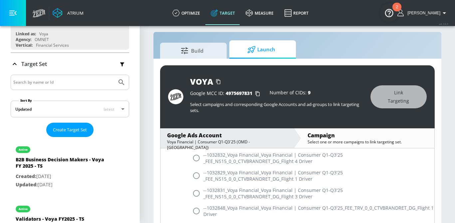
scroll to position [419, 0]
click at [196, 189] on input "radio" at bounding box center [196, 192] width 14 height 14
radio input "true"
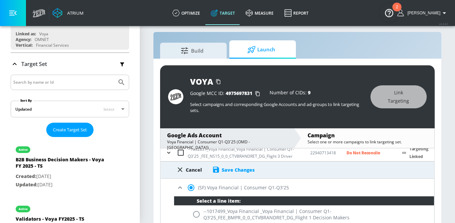
scroll to position [91, 0]
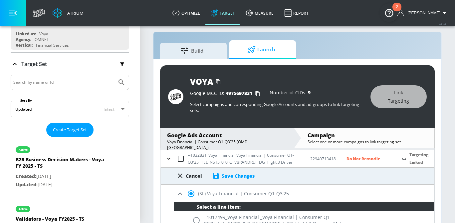
click at [235, 175] on div "Save Changes" at bounding box center [238, 175] width 33 height 6
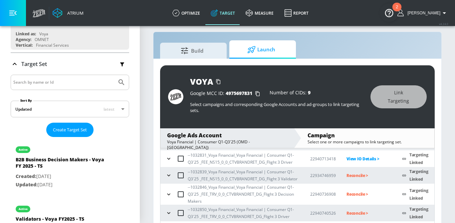
click at [354, 174] on p "Reconcile >" at bounding box center [368, 175] width 45 height 8
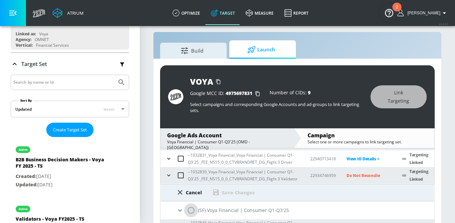
click at [190, 209] on input "radio" at bounding box center [191, 210] width 14 height 14
radio input "true"
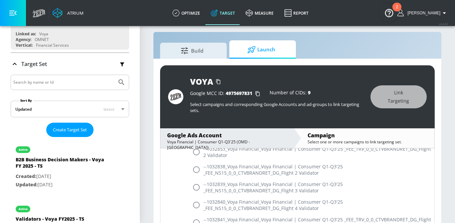
scroll to position [512, 0]
click at [195, 189] on input "radio" at bounding box center [196, 186] width 14 height 14
radio input "true"
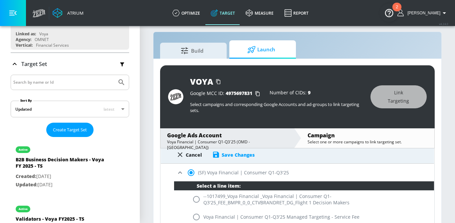
scroll to position [117, 0]
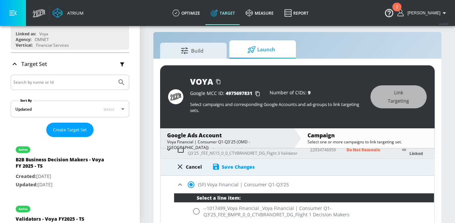
click at [243, 168] on div "Save Changes" at bounding box center [238, 166] width 33 height 6
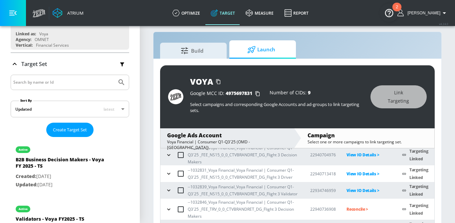
scroll to position [105, 0]
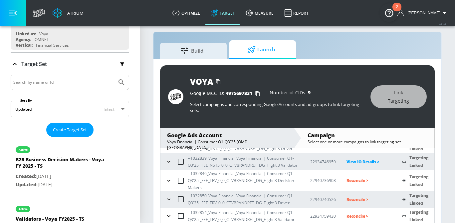
click at [359, 181] on p "Reconcile >" at bounding box center [368, 180] width 45 height 8
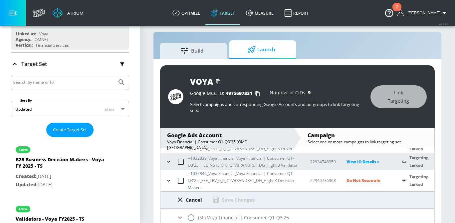
scroll to position [120, 0]
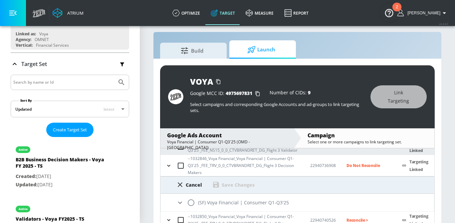
click at [192, 204] on input "radio" at bounding box center [191, 202] width 14 height 14
radio input "true"
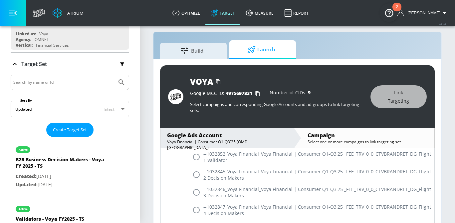
scroll to position [617, 0]
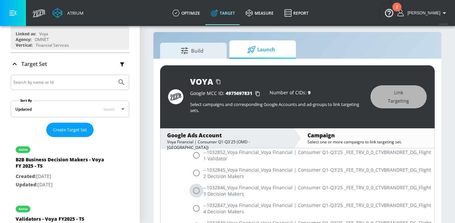
click at [196, 190] on input "radio" at bounding box center [196, 190] width 14 height 14
radio input "true"
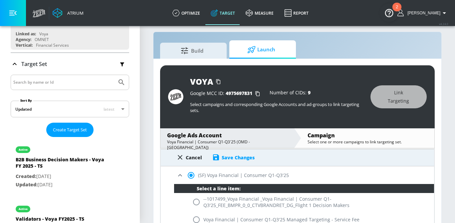
scroll to position [130, 0]
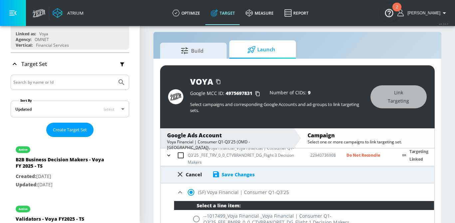
click at [234, 173] on div "Save Changes" at bounding box center [238, 174] width 33 height 6
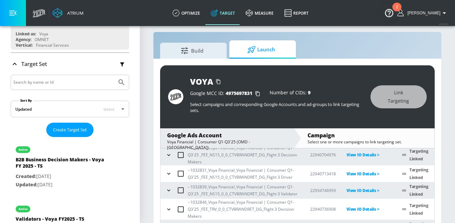
scroll to position [105, 0]
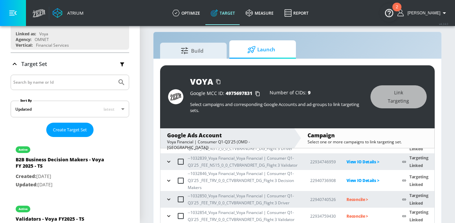
click at [361, 197] on p "Reconcile >" at bounding box center [368, 199] width 45 height 8
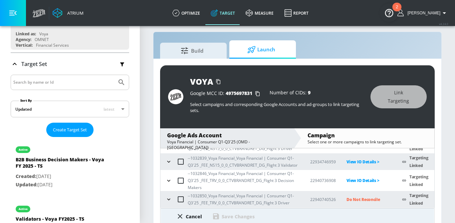
scroll to position [140, 0]
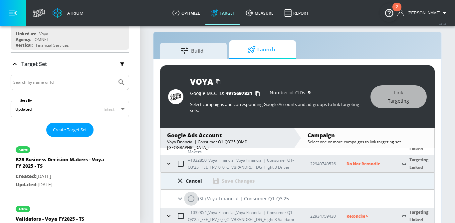
click at [192, 199] on input "radio" at bounding box center [191, 198] width 14 height 14
radio input "true"
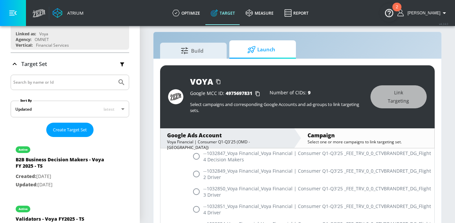
scroll to position [690, 0]
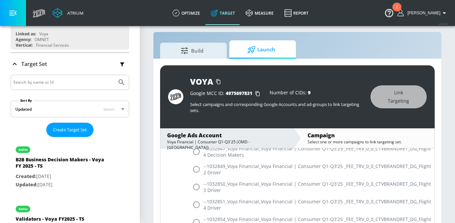
click at [196, 187] on input "radio" at bounding box center [196, 187] width 14 height 14
radio input "true"
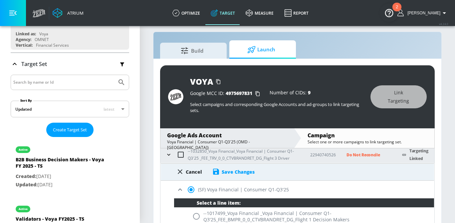
scroll to position [115, 0]
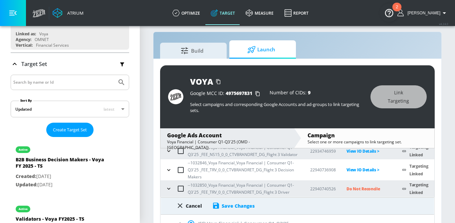
click at [226, 202] on div "Save Changes" at bounding box center [238, 205] width 33 height 6
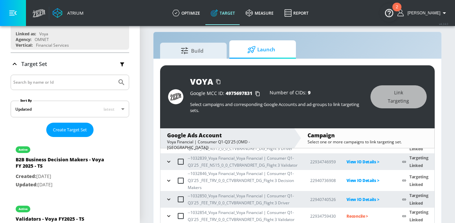
scroll to position [16, 0]
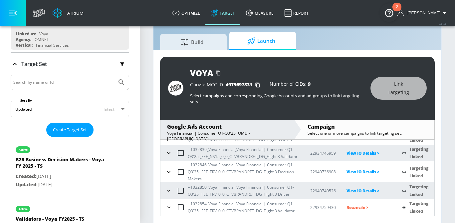
click at [359, 208] on p "Reconcile >" at bounding box center [368, 207] width 45 height 8
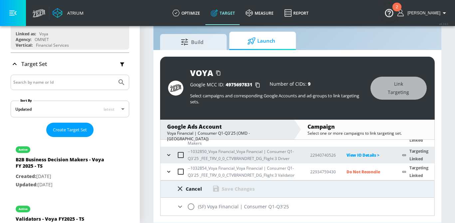
click at [193, 209] on input "radio" at bounding box center [191, 206] width 14 height 14
radio input "true"
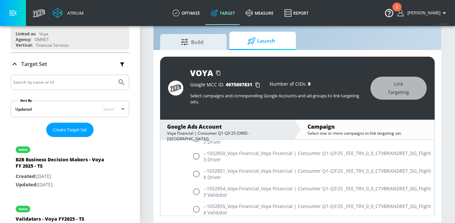
scroll to position [732, 0]
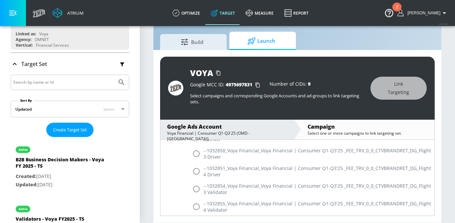
click at [195, 190] on input "radio" at bounding box center [196, 189] width 14 height 14
radio input "true"
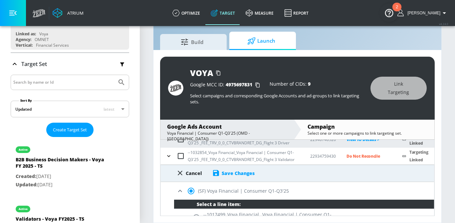
scroll to position [160, 0]
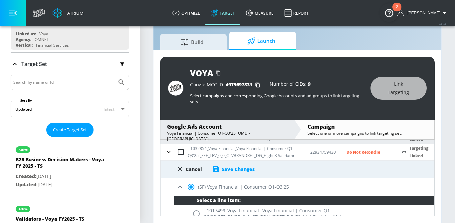
click at [229, 166] on div "Save Changes" at bounding box center [238, 169] width 33 height 6
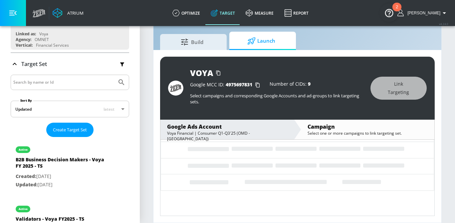
scroll to position [105, 0]
